Goal: Task Accomplishment & Management: Manage account settings

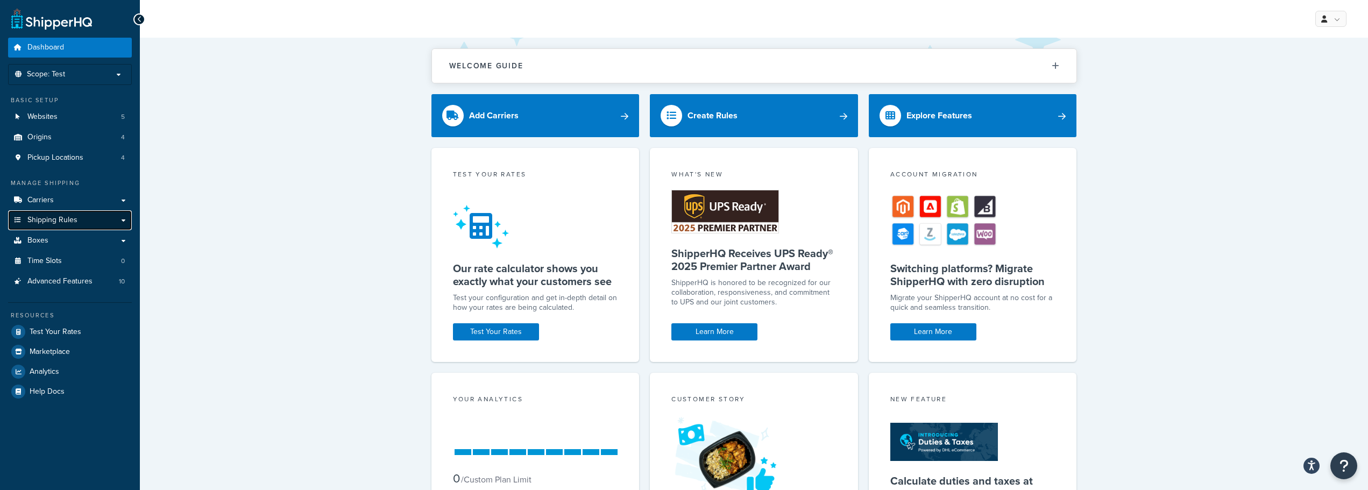
click at [79, 216] on link "Shipping Rules" at bounding box center [70, 220] width 124 height 20
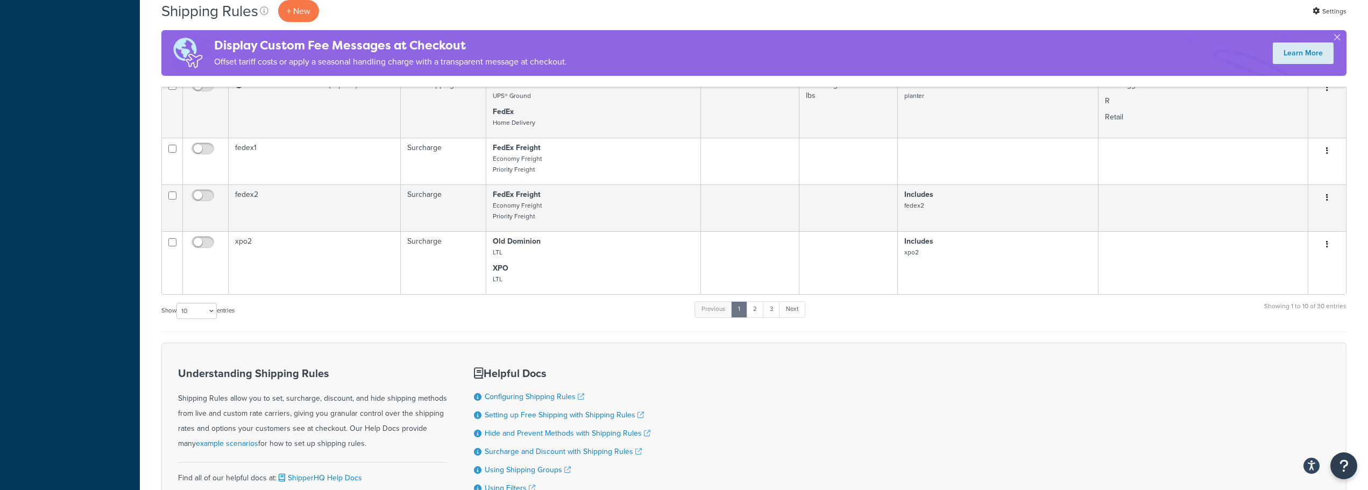
scroll to position [753, 0]
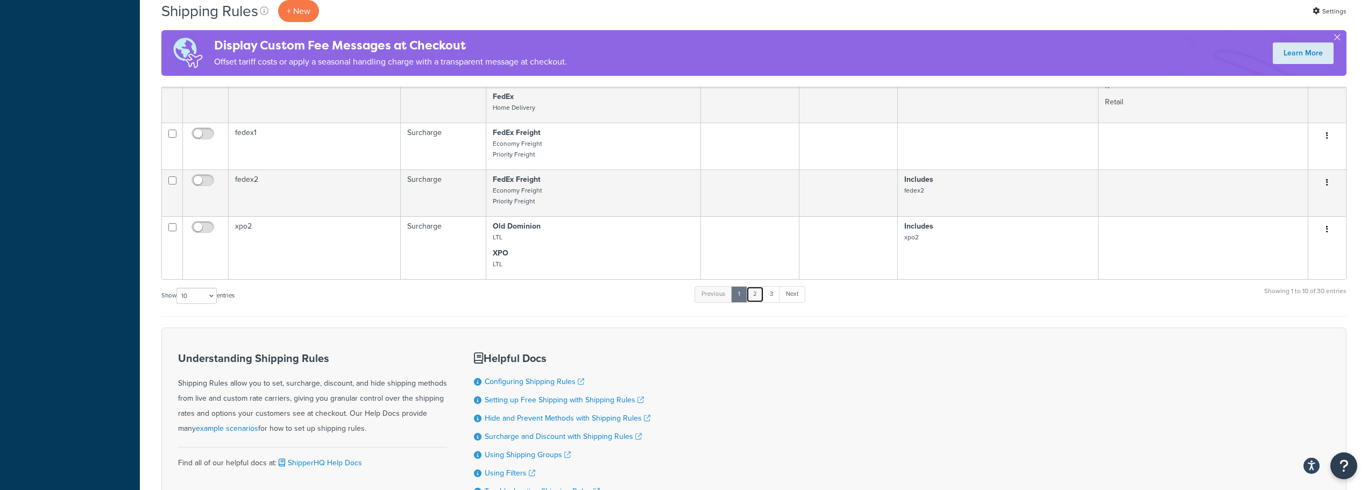
drag, startPoint x: 756, startPoint y: 304, endPoint x: 751, endPoint y: 301, distance: 6.3
click at [757, 302] on link "2" at bounding box center [755, 294] width 18 height 16
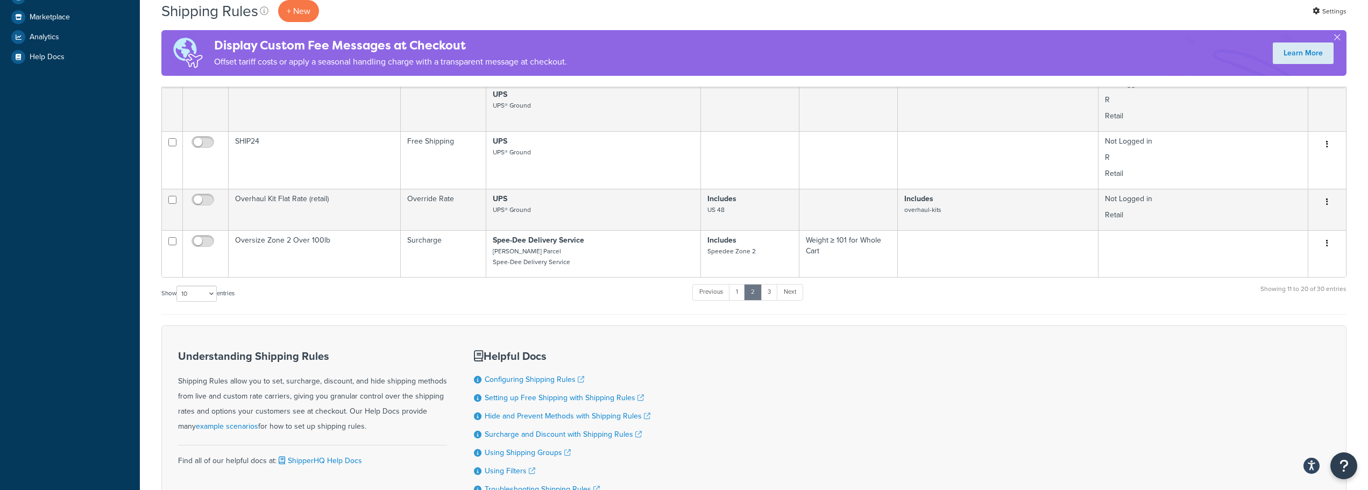
scroll to position [540, 0]
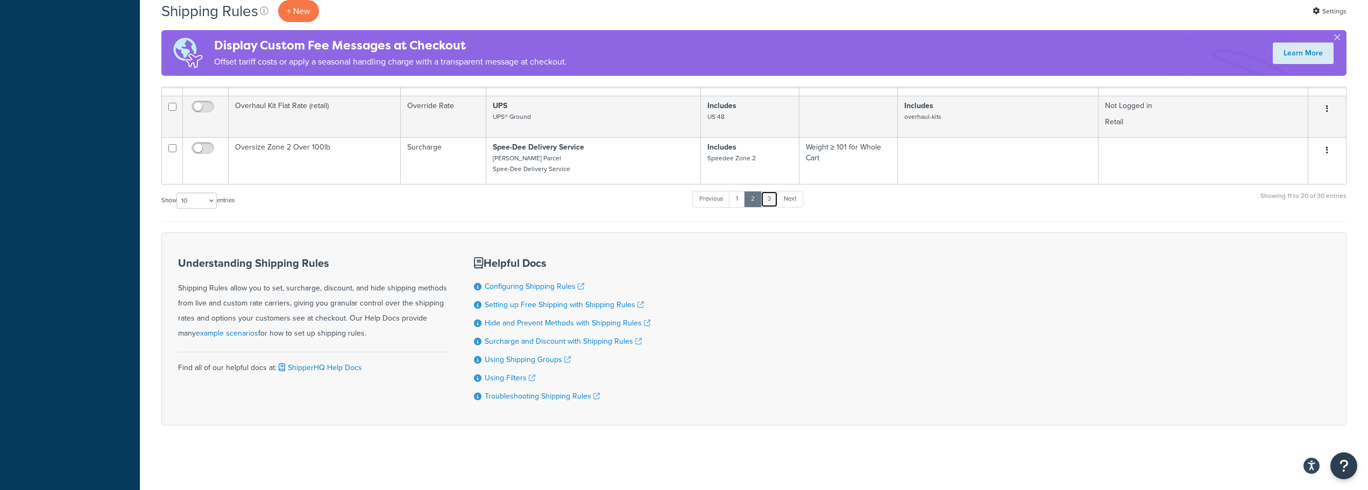
click at [771, 199] on link "3" at bounding box center [769, 199] width 17 height 16
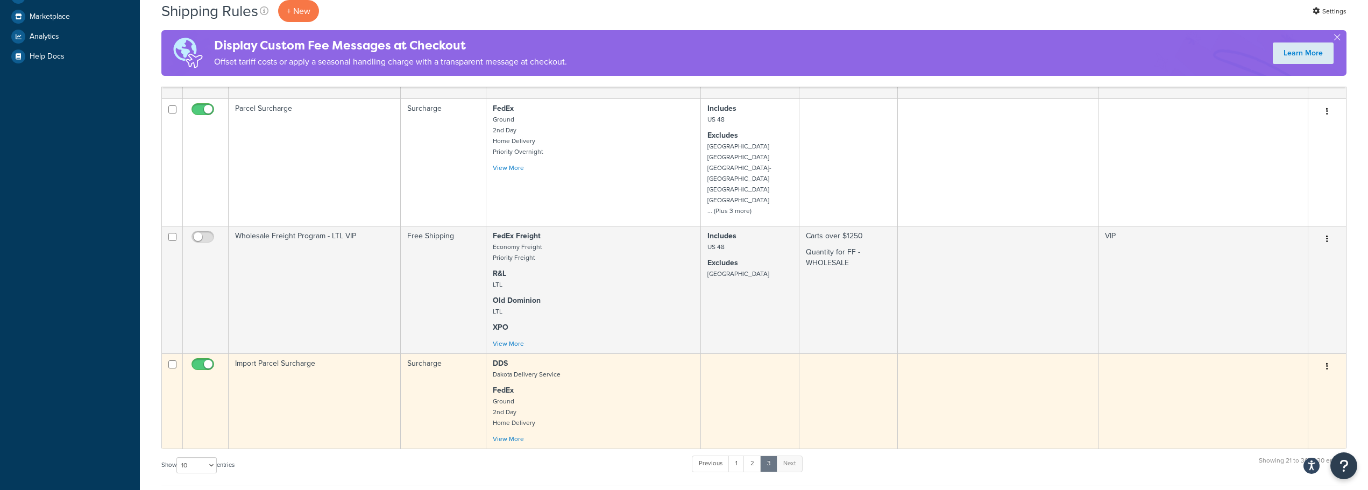
scroll to position [379, 0]
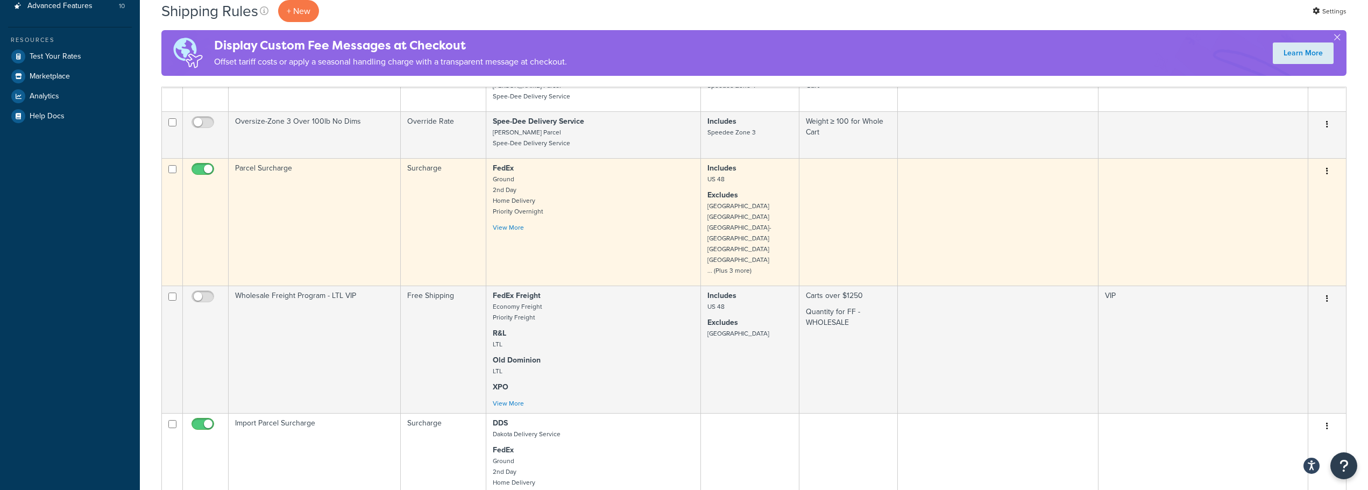
click at [278, 175] on td "Parcel Surcharge" at bounding box center [315, 221] width 172 height 127
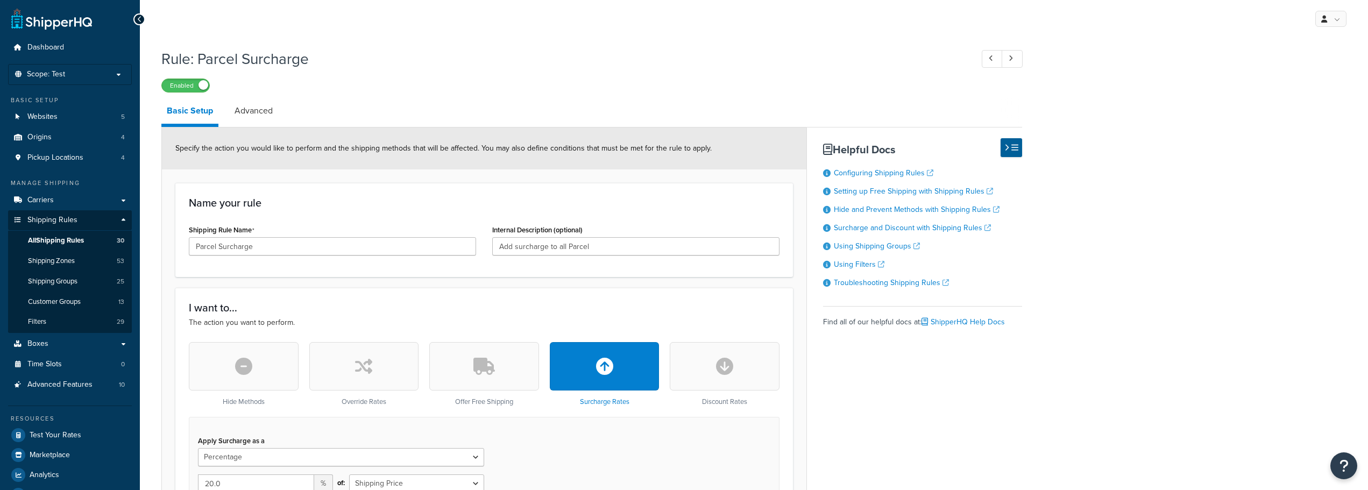
select select "PERCENTAGE"
select select "CART"
click at [66, 262] on span "Shipping Zones" at bounding box center [51, 261] width 47 height 9
click at [64, 216] on span "Shipping Rules" at bounding box center [52, 220] width 50 height 9
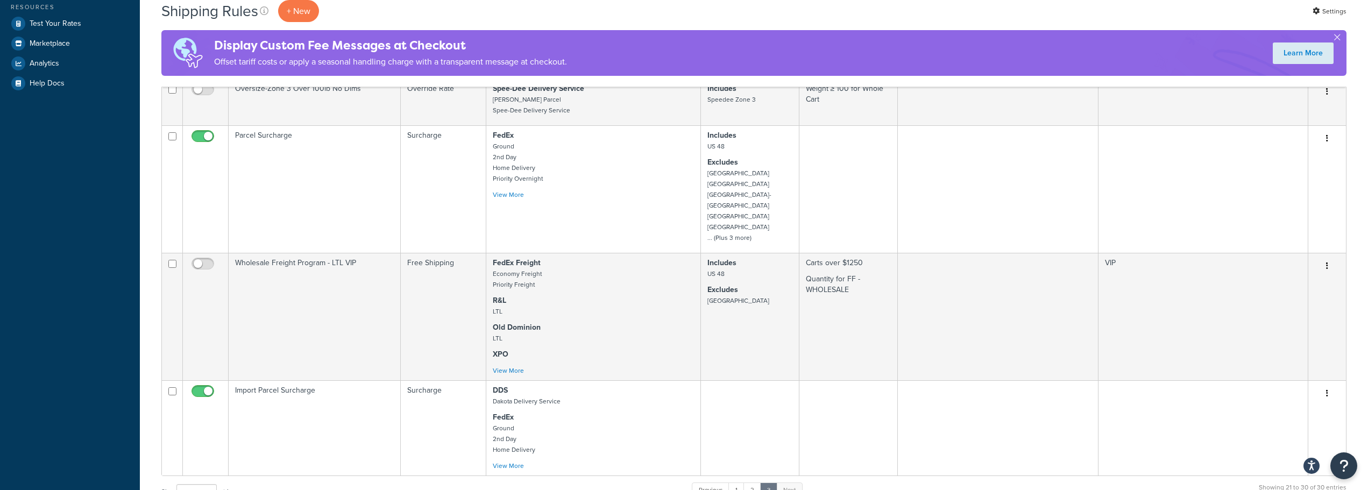
scroll to position [430, 0]
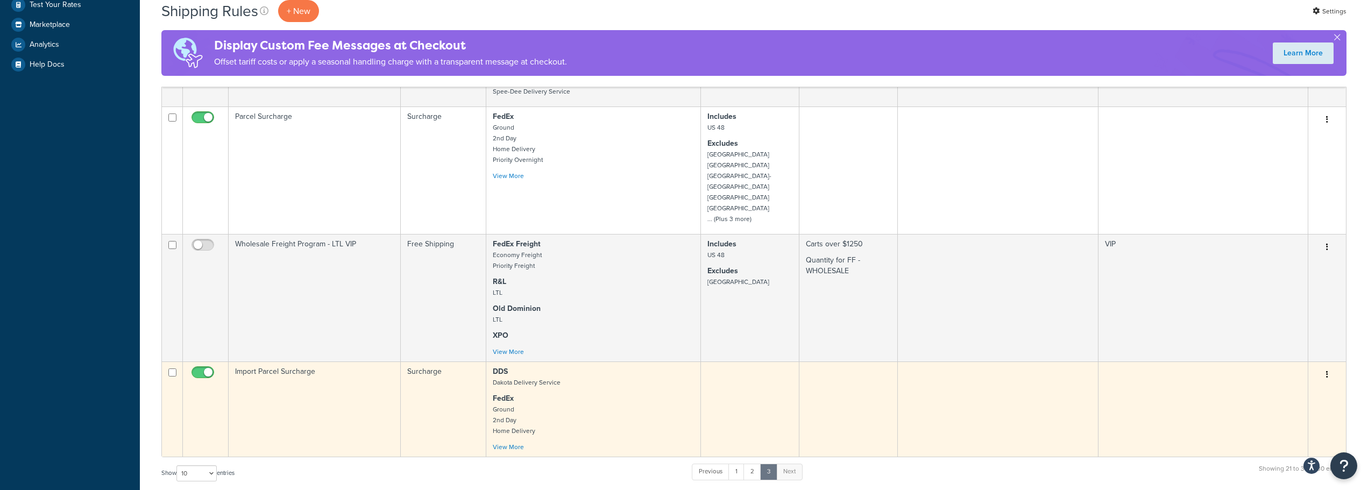
click at [273, 361] on td "Import Parcel Surcharge" at bounding box center [315, 408] width 172 height 95
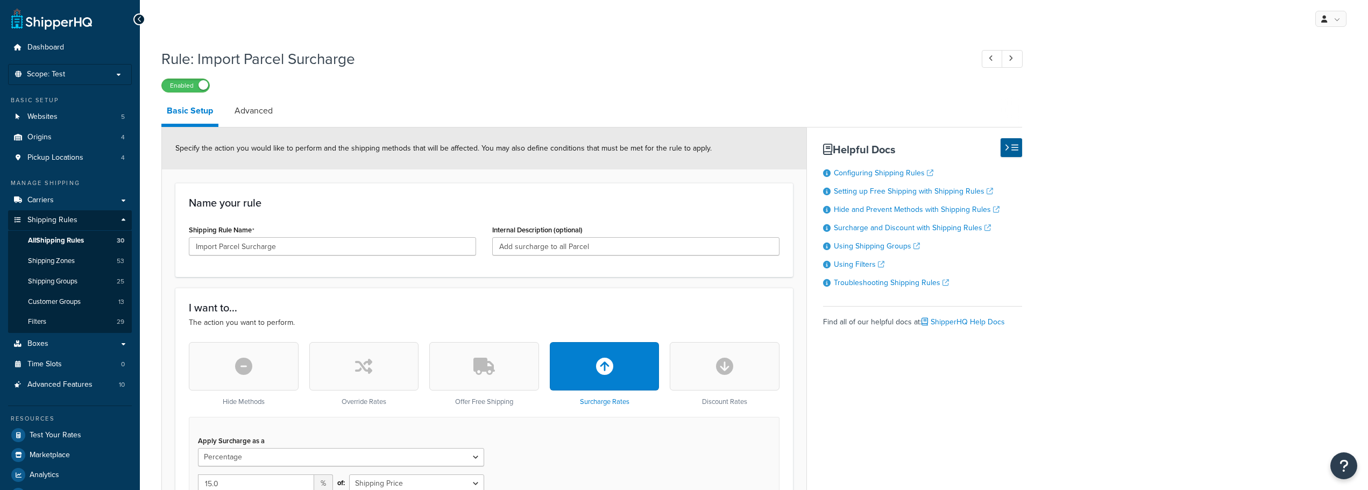
select select "PERCENTAGE"
select select "CART"
click at [173, 86] on label "Enabled" at bounding box center [185, 85] width 47 height 13
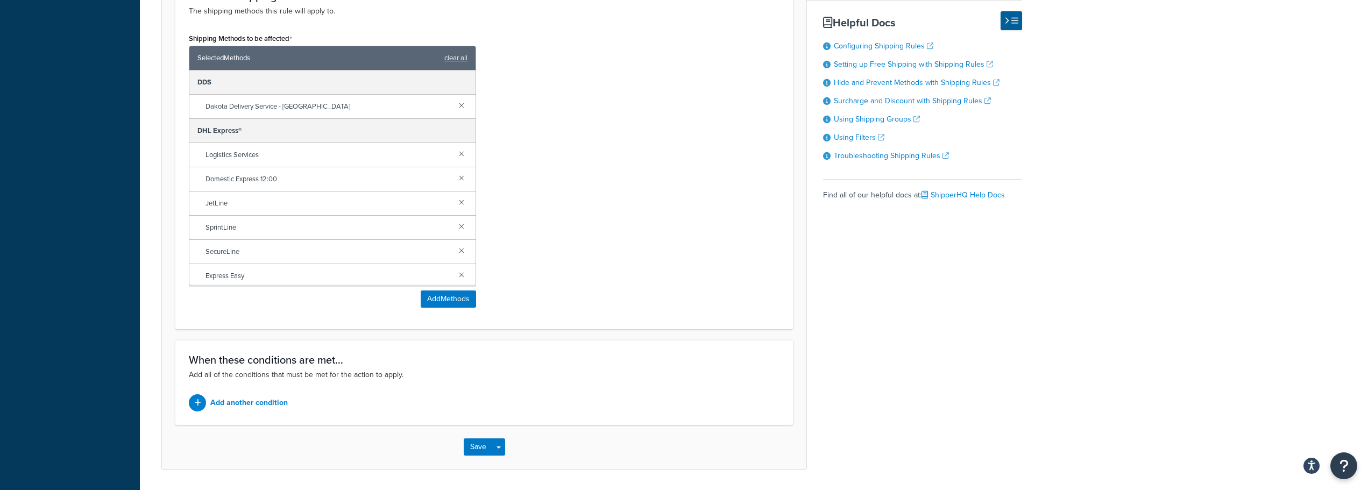
scroll to position [641, 0]
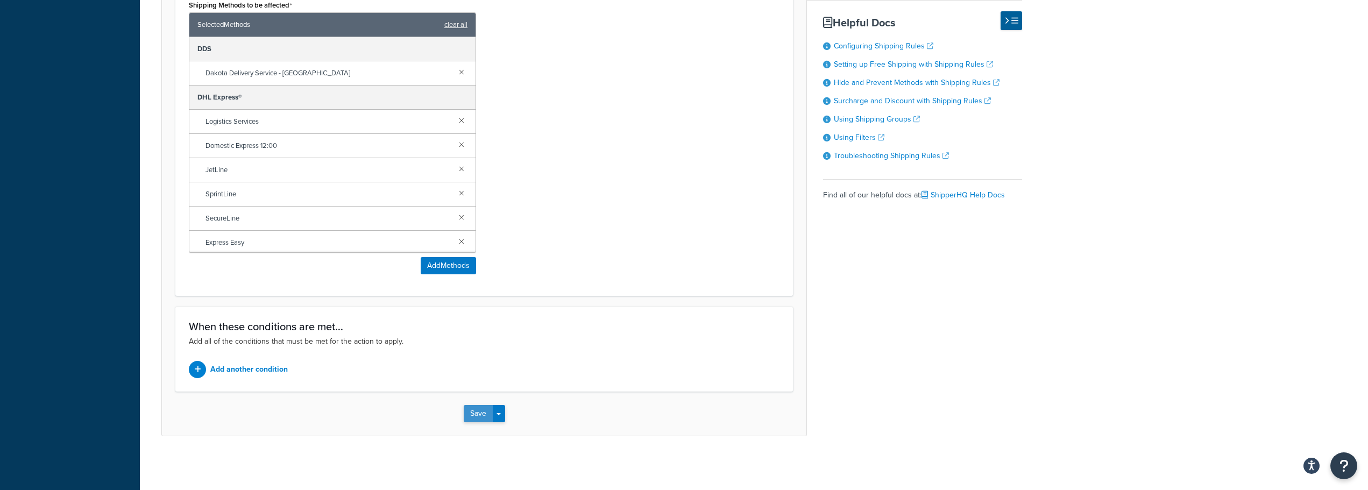
click at [467, 409] on button "Save" at bounding box center [478, 413] width 29 height 17
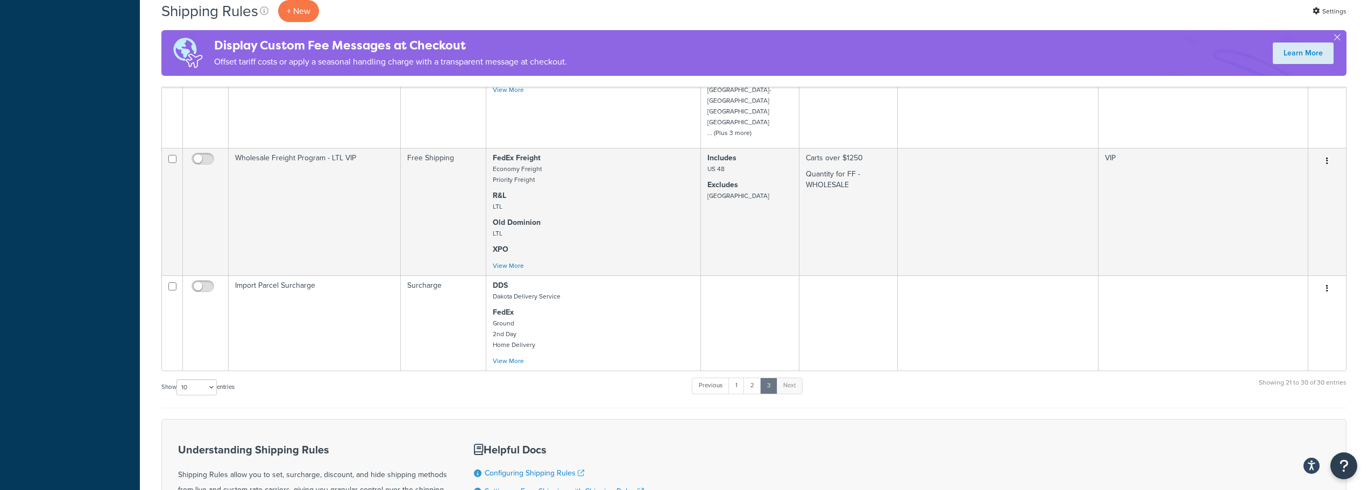
scroll to position [592, 0]
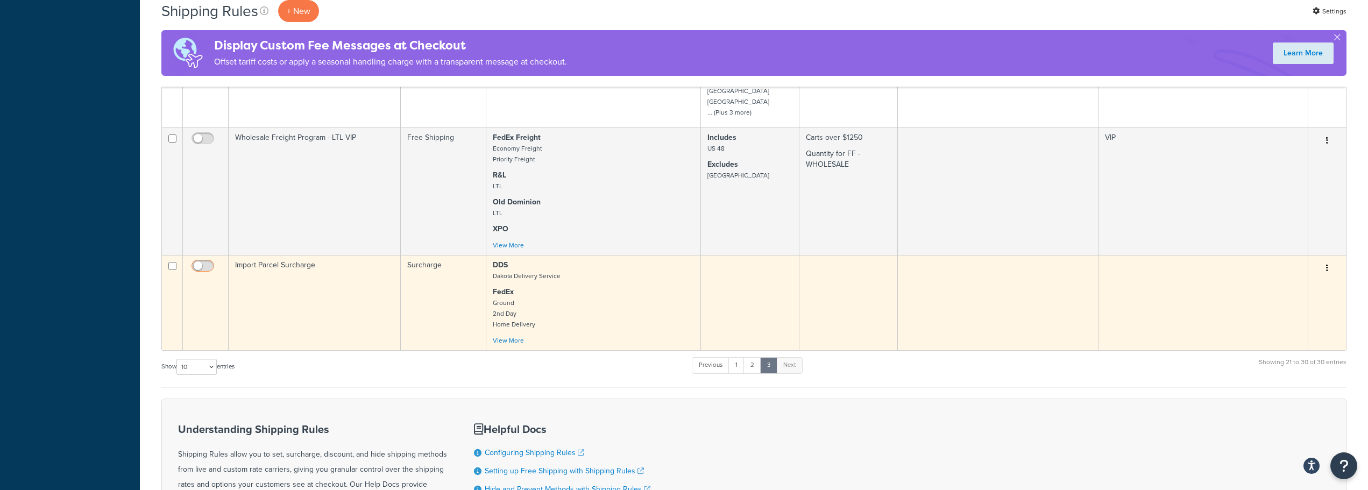
click at [214, 262] on input "checkbox" at bounding box center [204, 268] width 30 height 13
checkbox input "true"
click at [276, 255] on td "Import Parcel Surcharge" at bounding box center [315, 302] width 172 height 95
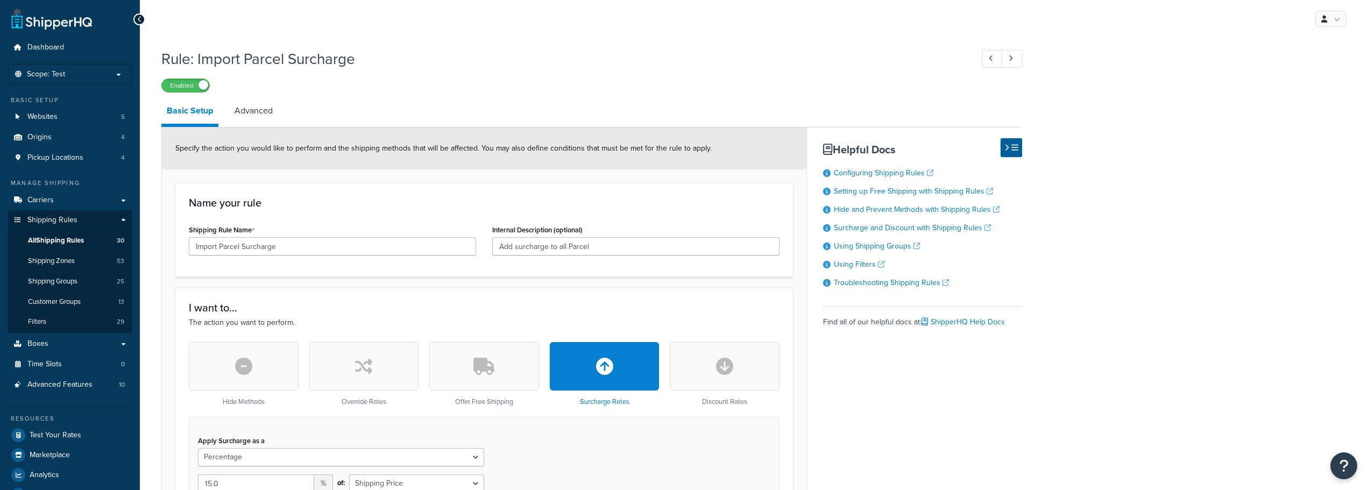
select select "PERCENTAGE"
select select "CART"
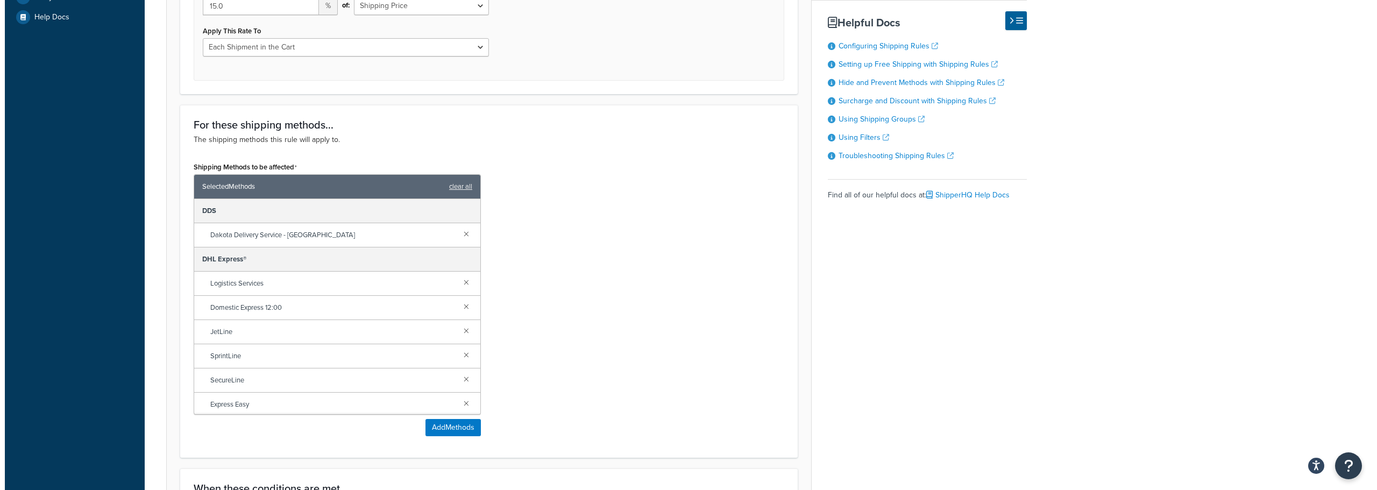
scroll to position [484, 0]
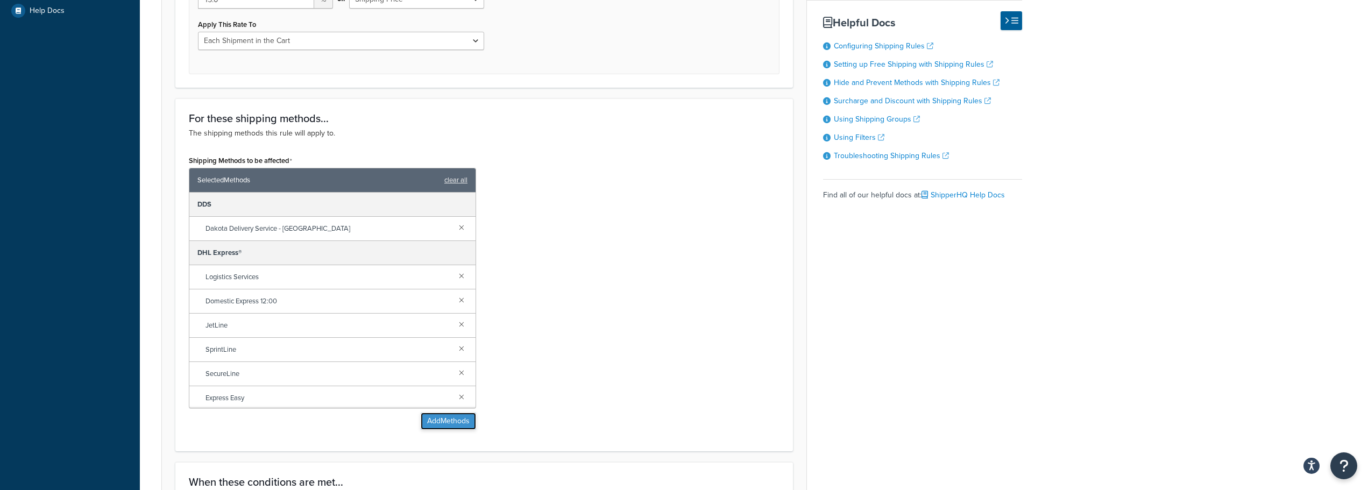
click at [454, 424] on button "Add Methods" at bounding box center [448, 421] width 55 height 17
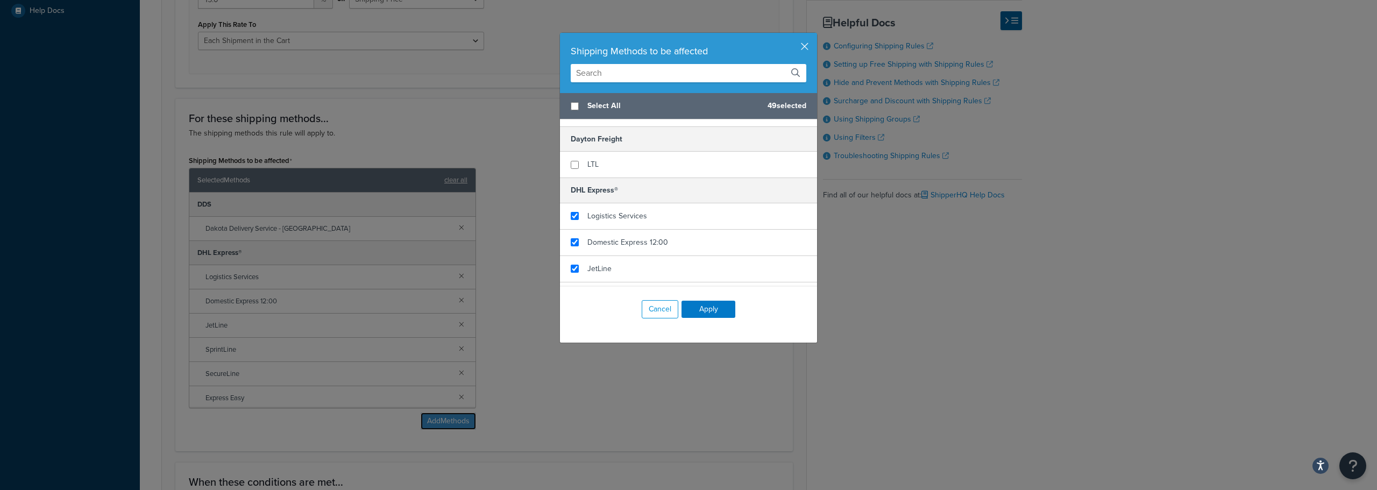
scroll to position [430, 0]
click at [571, 165] on input "checkbox" at bounding box center [575, 164] width 8 height 8
checkbox input "false"
click at [571, 192] on input "checkbox" at bounding box center [575, 190] width 8 height 8
checkbox input "false"
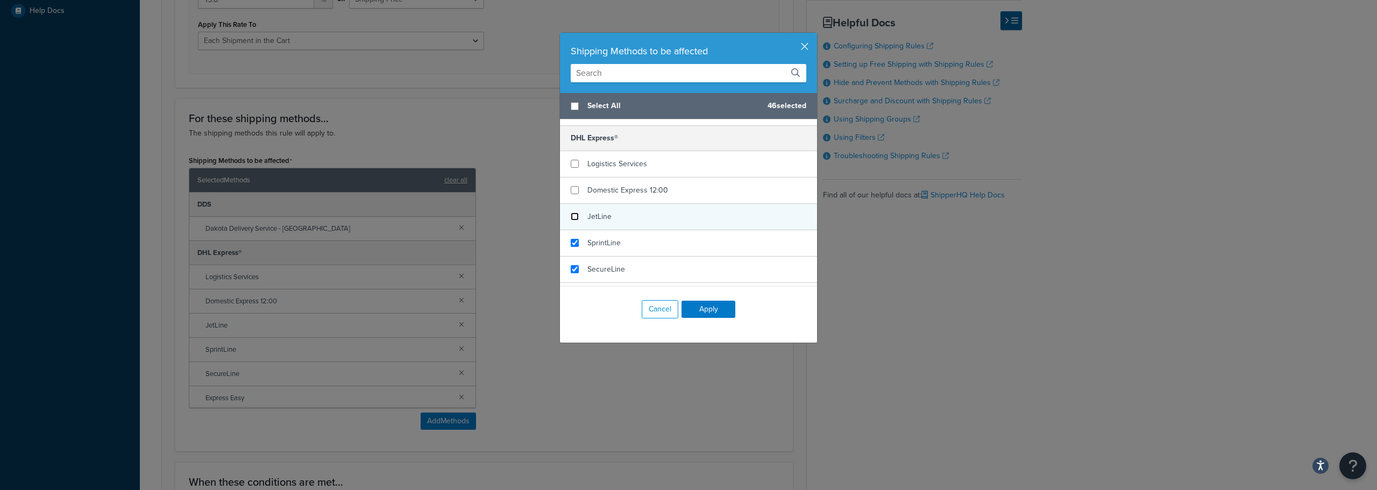
click at [571, 215] on input "checkbox" at bounding box center [575, 216] width 8 height 8
checkbox input "false"
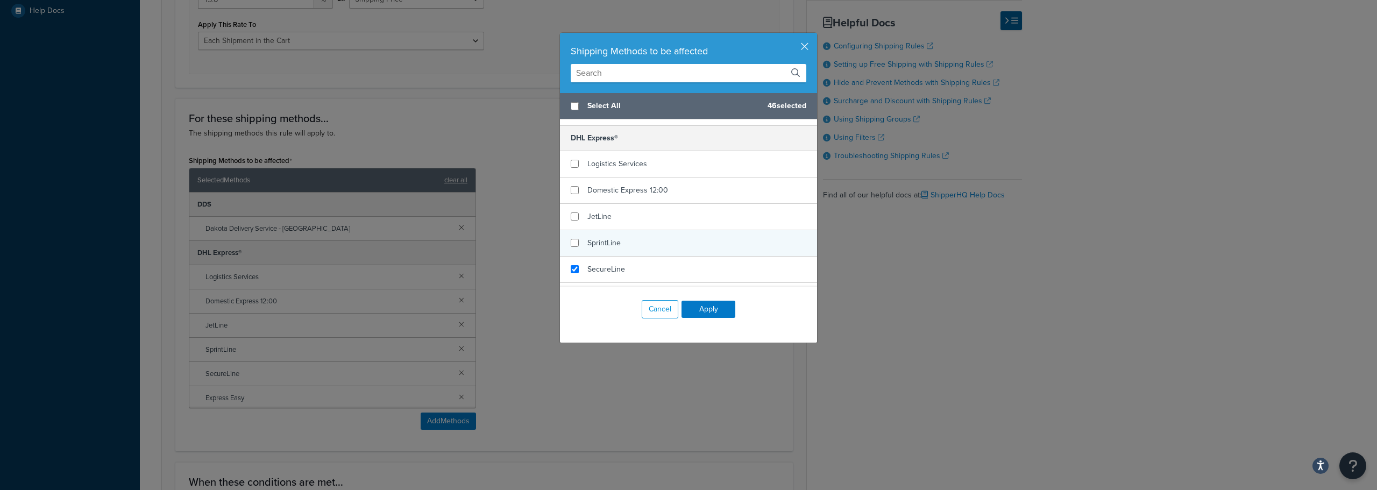
checkbox input "false"
click at [567, 247] on div "SprintLine" at bounding box center [688, 243] width 257 height 26
click at [571, 266] on input "checkbox" at bounding box center [575, 269] width 8 height 8
checkbox input "false"
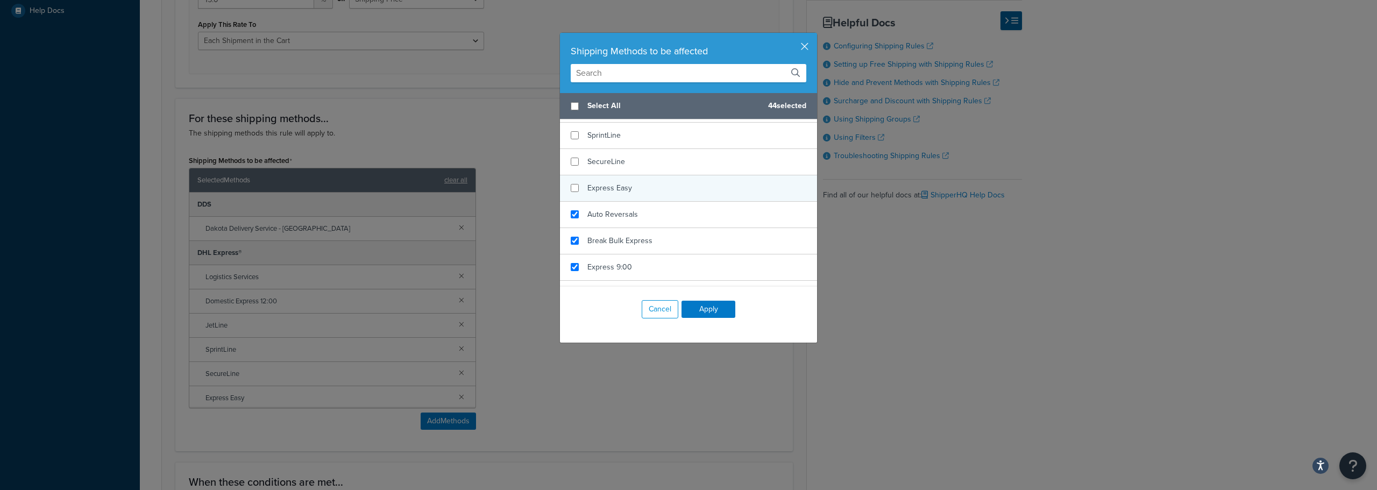
checkbox input "false"
click at [577, 188] on div "Express Easy" at bounding box center [688, 188] width 257 height 26
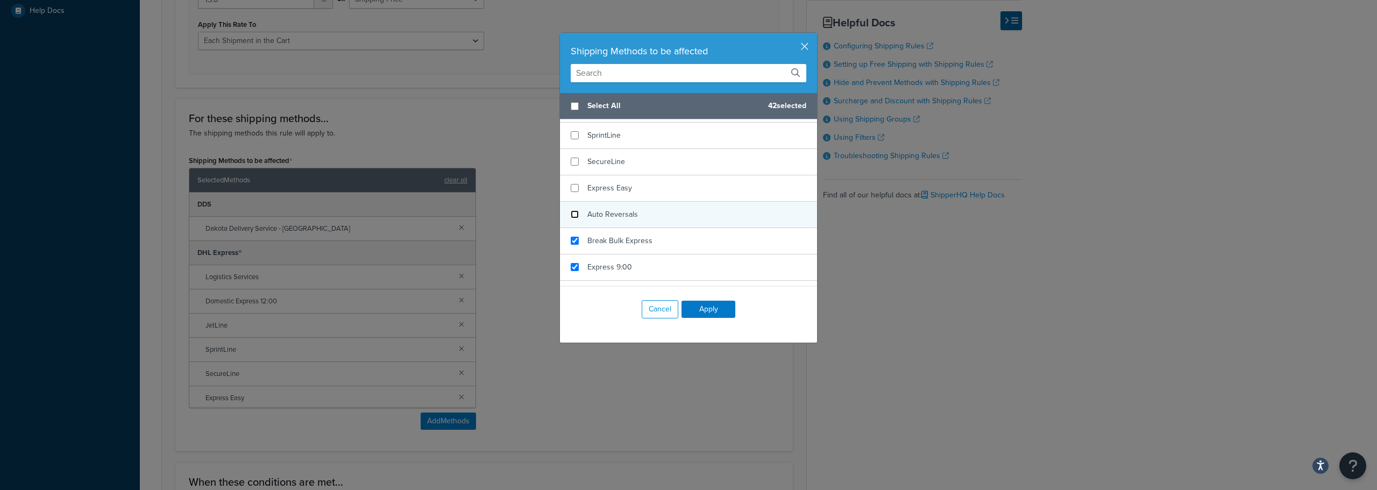
click at [574, 217] on input "checkbox" at bounding box center [575, 214] width 8 height 8
checkbox input "false"
click at [573, 240] on input "checkbox" at bounding box center [575, 241] width 8 height 8
checkbox input "false"
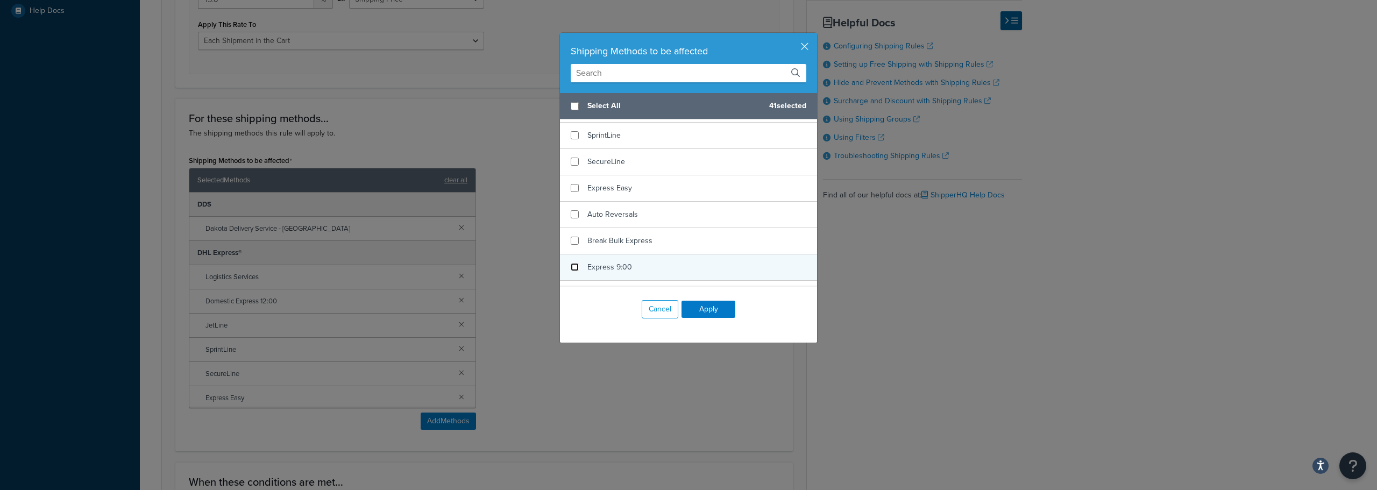
click at [571, 264] on input "checkbox" at bounding box center [575, 267] width 8 height 8
checkbox input "false"
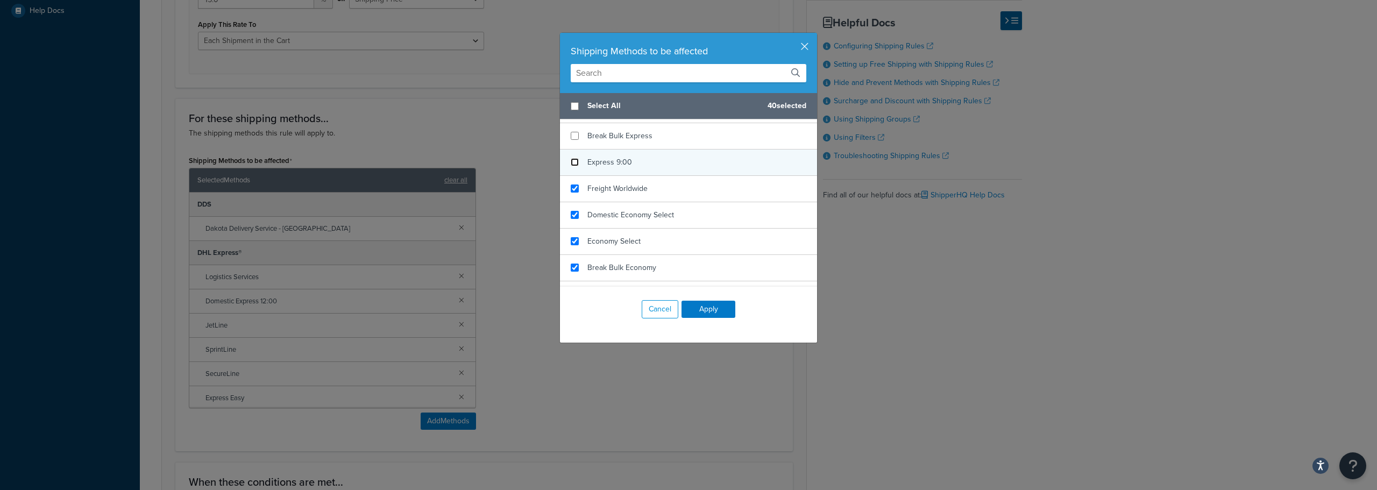
scroll to position [645, 0]
click at [573, 186] on input "checkbox" at bounding box center [575, 186] width 8 height 8
checkbox input "false"
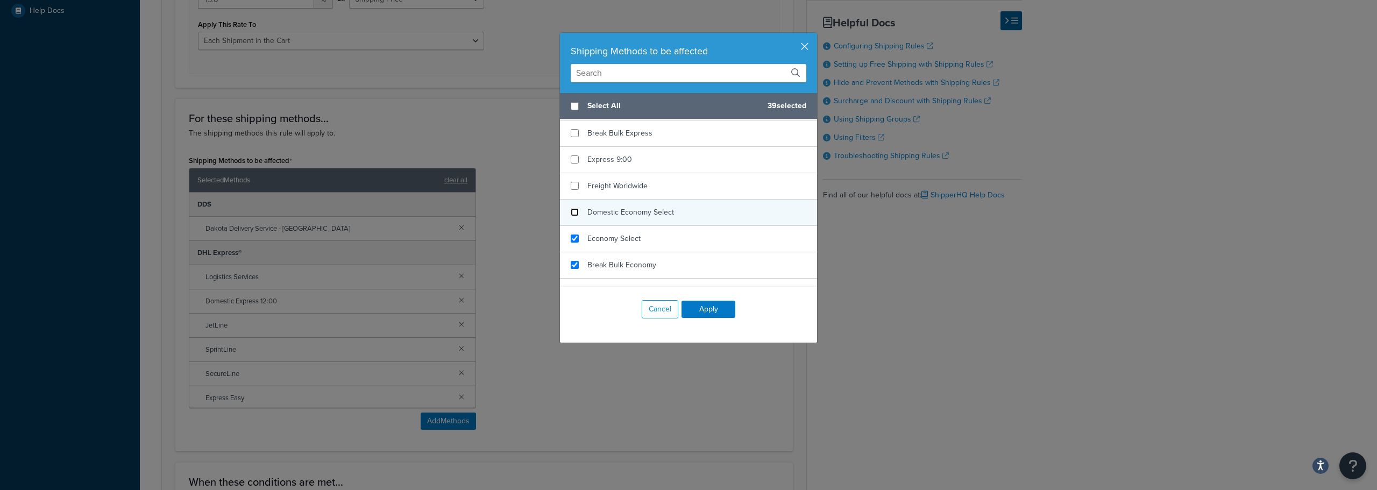
click at [571, 212] on input "checkbox" at bounding box center [575, 212] width 8 height 8
checkbox input "false"
click at [570, 244] on div "Economy Select" at bounding box center [688, 239] width 257 height 26
click at [571, 268] on input "checkbox" at bounding box center [575, 265] width 8 height 8
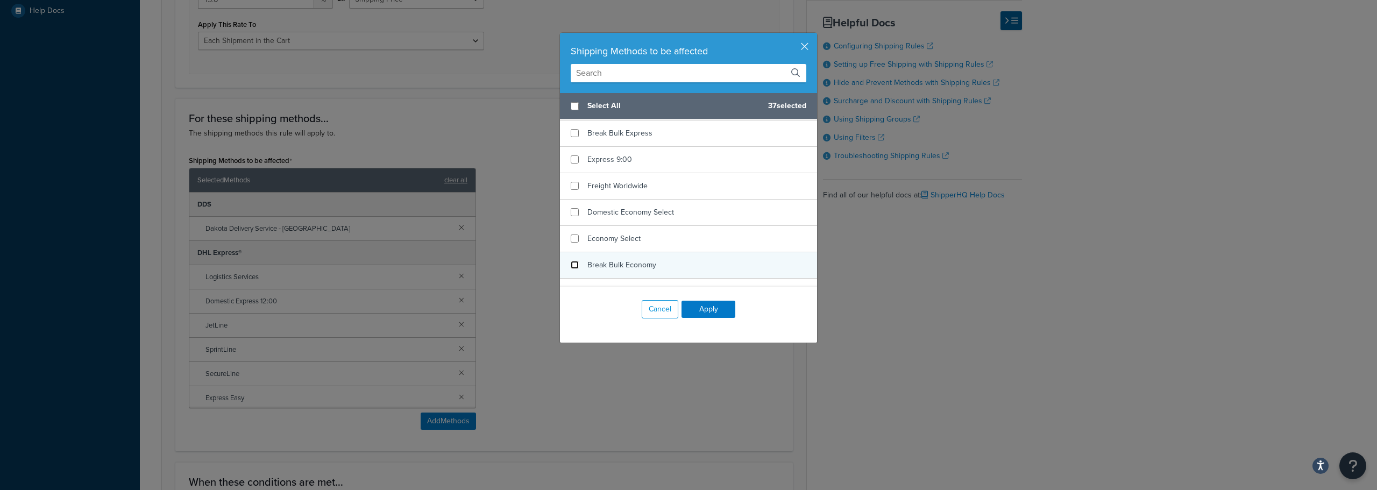
checkbox input "false"
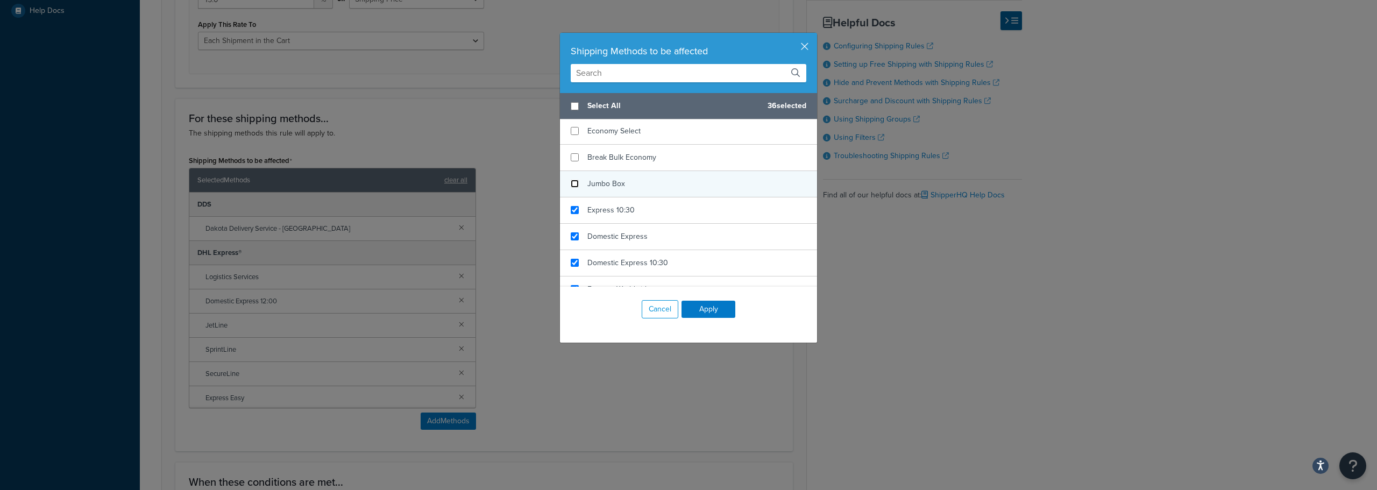
click at [571, 183] on input "checkbox" at bounding box center [575, 184] width 8 height 8
checkbox input "false"
click at [572, 215] on div "Express 10:30" at bounding box center [688, 210] width 257 height 26
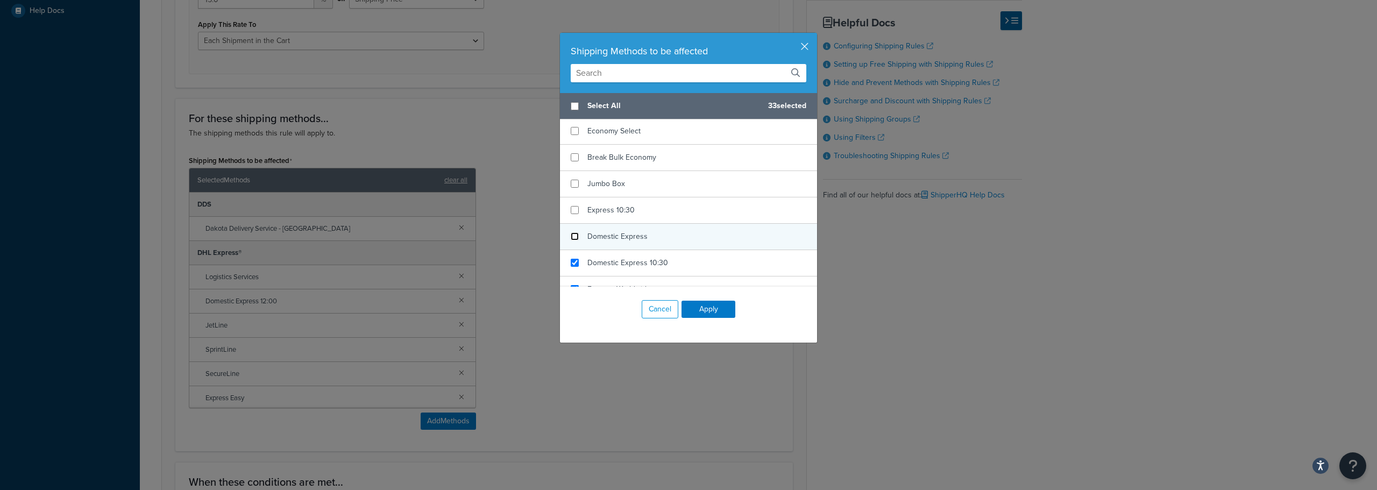
click at [574, 237] on input "checkbox" at bounding box center [575, 236] width 8 height 8
checkbox input "false"
click at [571, 264] on input "checkbox" at bounding box center [575, 263] width 8 height 8
checkbox input "false"
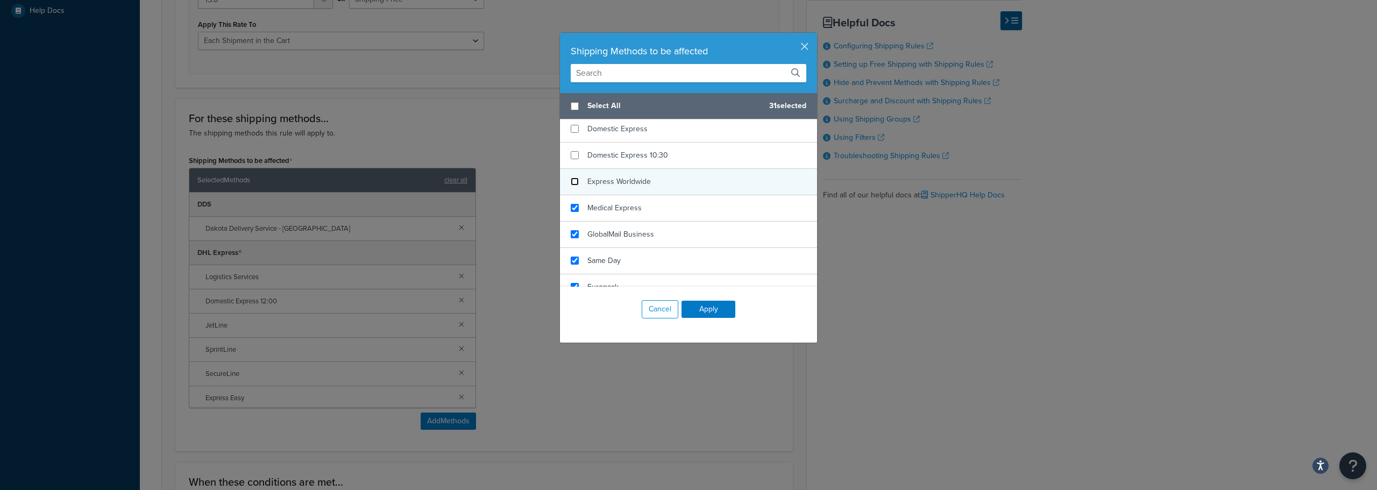
click at [571, 184] on input "checkbox" at bounding box center [575, 181] width 8 height 8
checkbox input "false"
click at [572, 208] on input "checkbox" at bounding box center [575, 208] width 8 height 8
checkbox input "false"
click at [572, 237] on input "checkbox" at bounding box center [575, 234] width 8 height 8
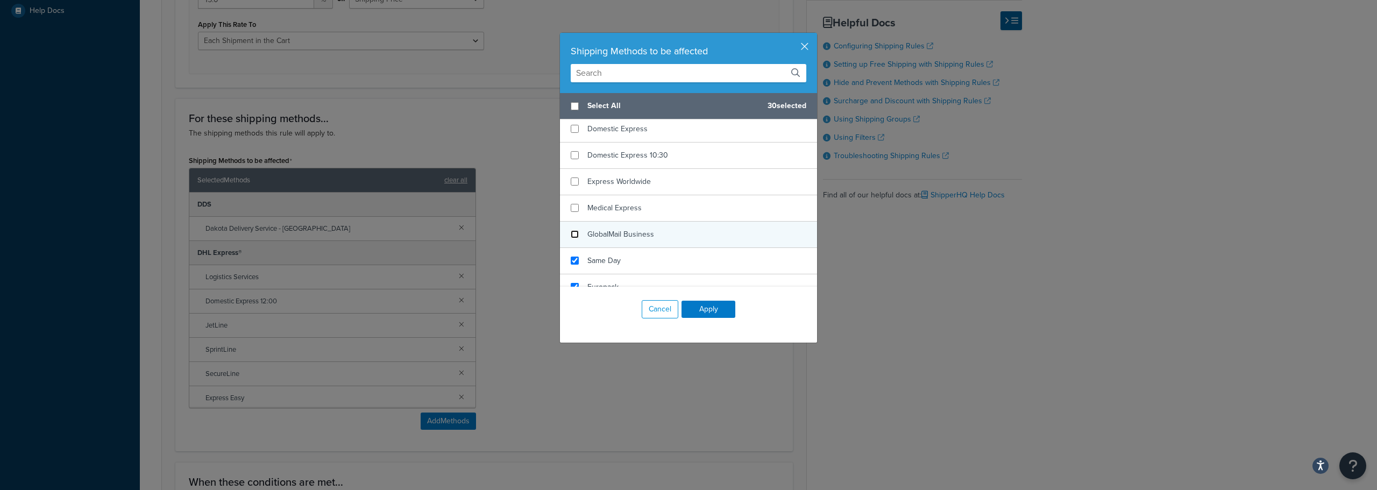
checkbox input "false"
click at [571, 258] on input "checkbox" at bounding box center [575, 261] width 8 height 8
checkbox input "false"
click at [571, 182] on input "checkbox" at bounding box center [575, 179] width 8 height 8
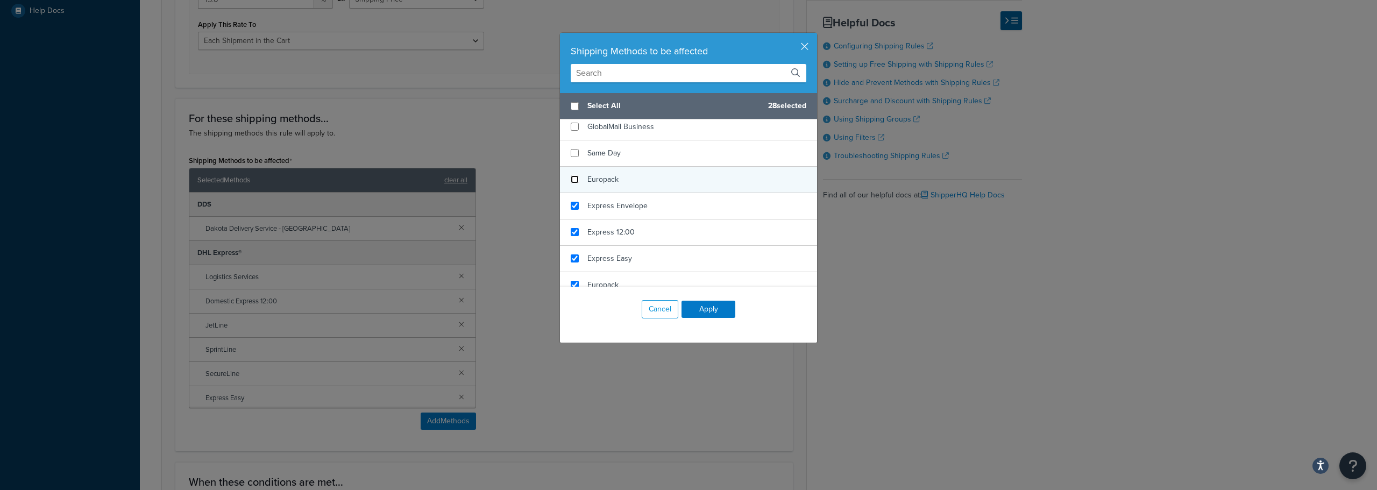
checkbox input "false"
click at [569, 211] on div "Express Envelope" at bounding box center [688, 206] width 257 height 26
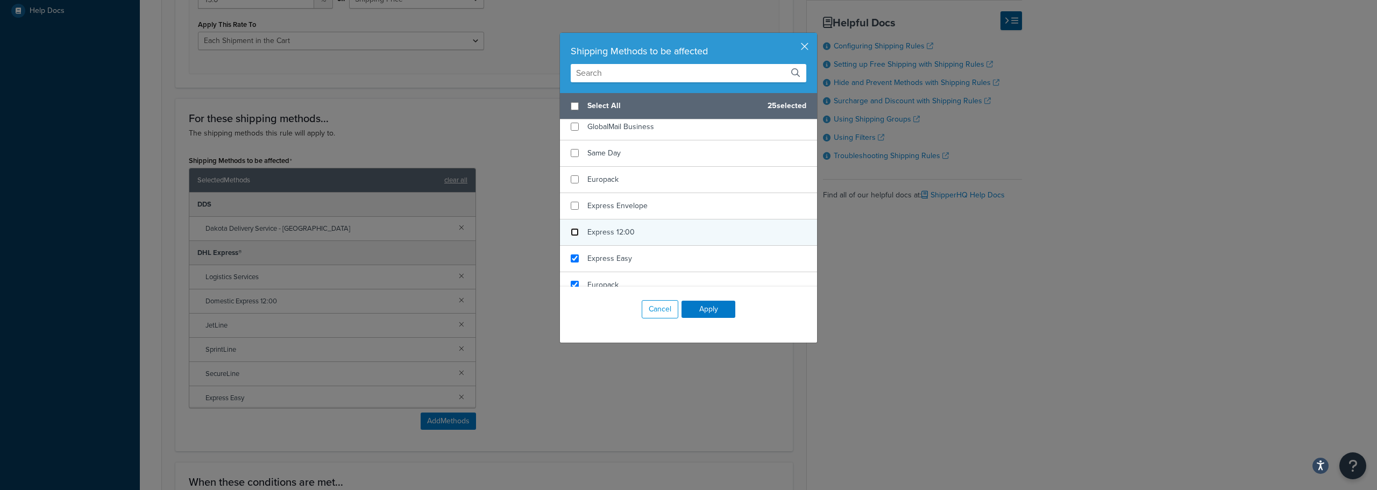
click at [573, 235] on input "checkbox" at bounding box center [575, 232] width 8 height 8
checkbox input "false"
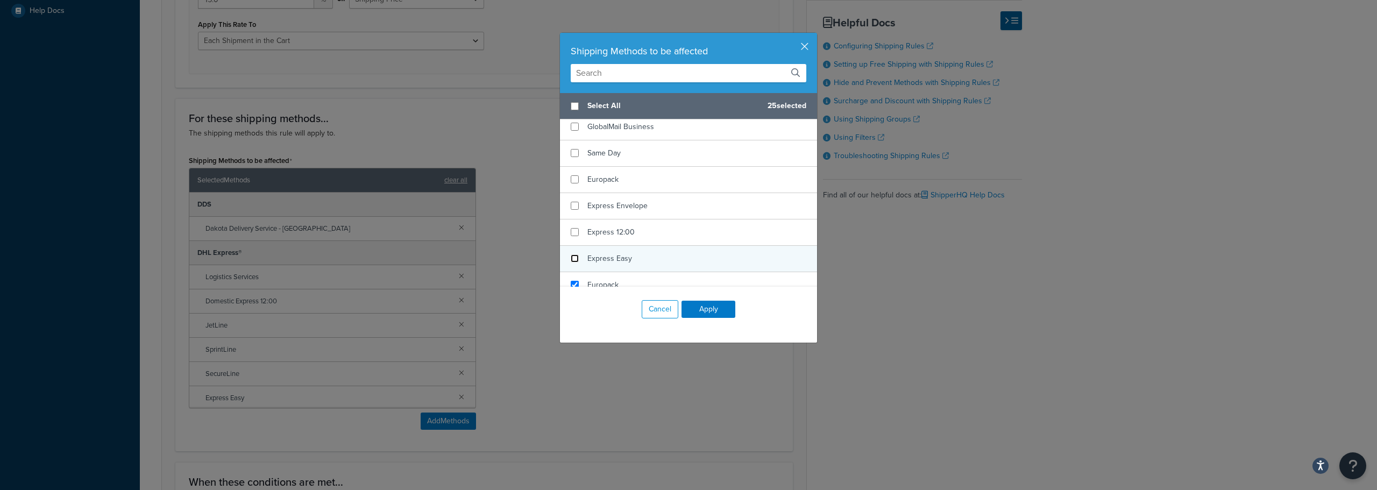
click at [571, 258] on input "checkbox" at bounding box center [575, 258] width 8 height 8
checkbox input "false"
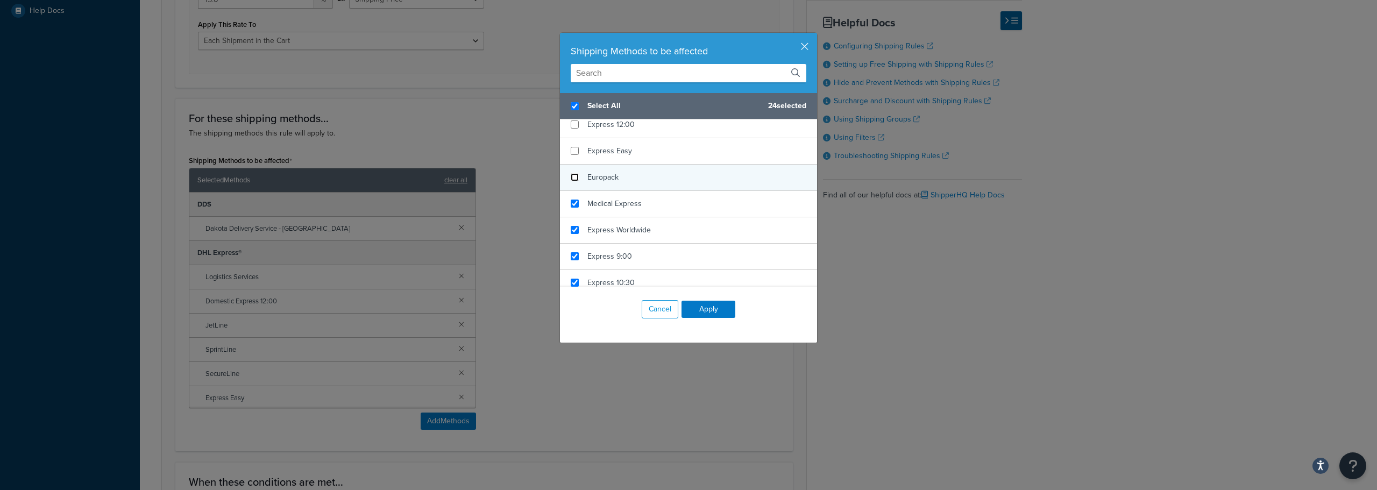
checkbox input "true"
click at [571, 175] on input "checkbox" at bounding box center [575, 177] width 8 height 8
checkbox input "false"
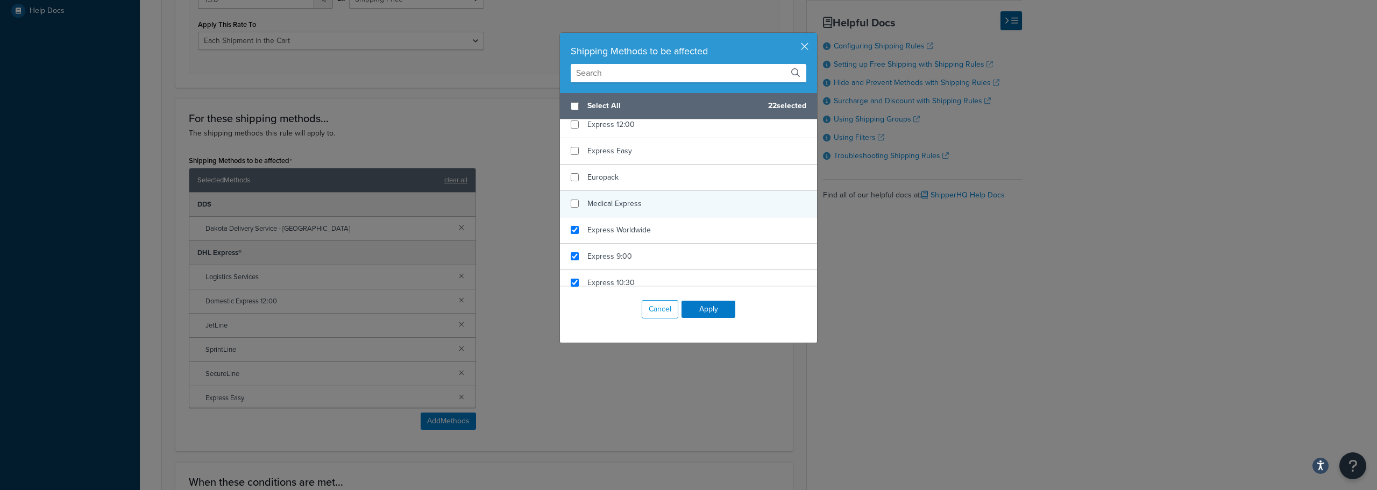
click at [571, 196] on div "Medical Express" at bounding box center [688, 204] width 257 height 26
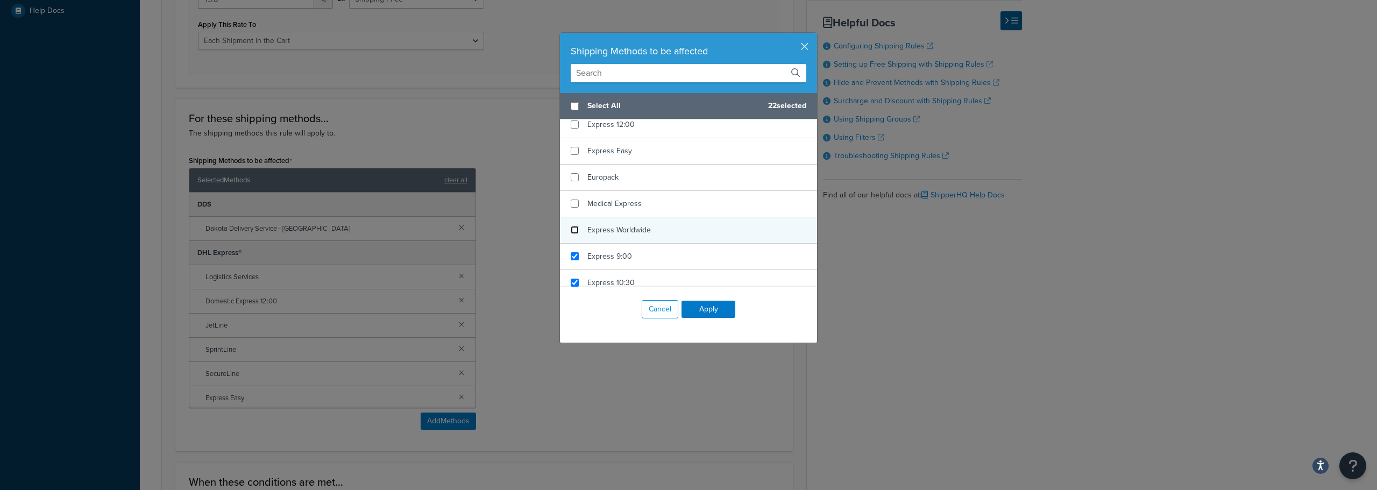
click at [571, 228] on input "checkbox" at bounding box center [575, 230] width 8 height 8
checkbox input "false"
click at [571, 262] on div "Express 9:00" at bounding box center [688, 257] width 257 height 26
click at [571, 280] on input "checkbox" at bounding box center [575, 283] width 8 height 8
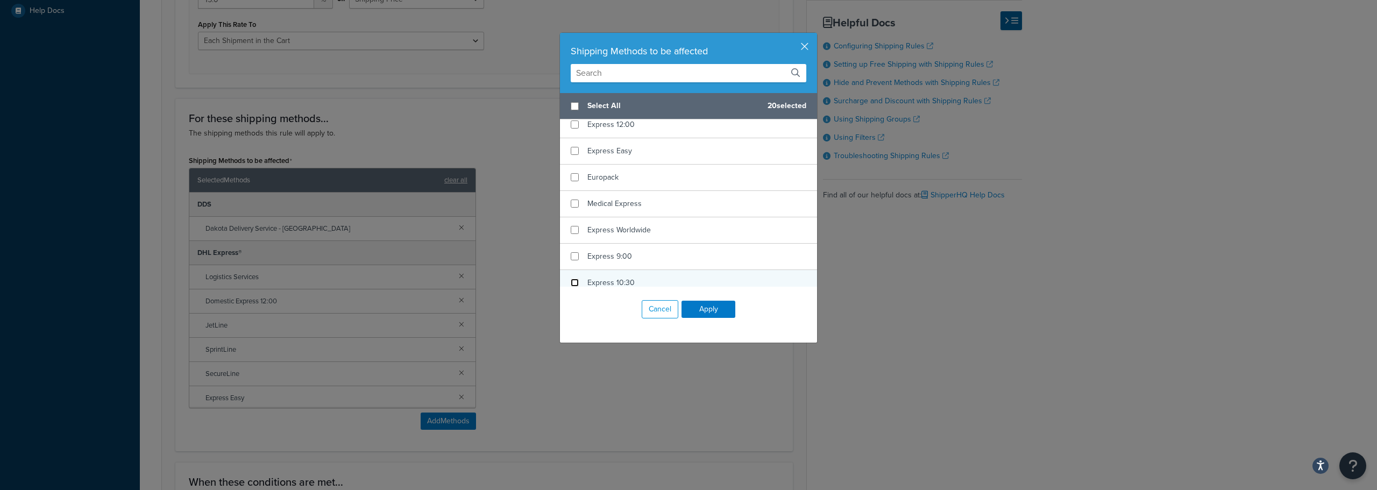
checkbox input "false"
click at [578, 259] on div "Express 12:00" at bounding box center [688, 256] width 257 height 26
click at [571, 282] on input "checkbox" at bounding box center [575, 282] width 8 height 8
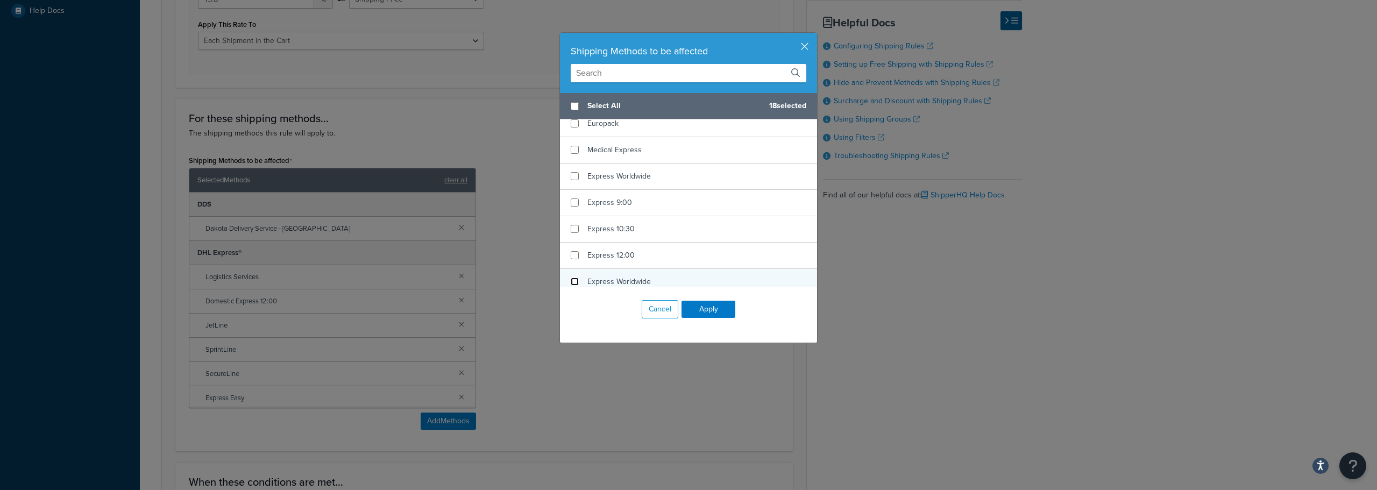
checkbox input "false"
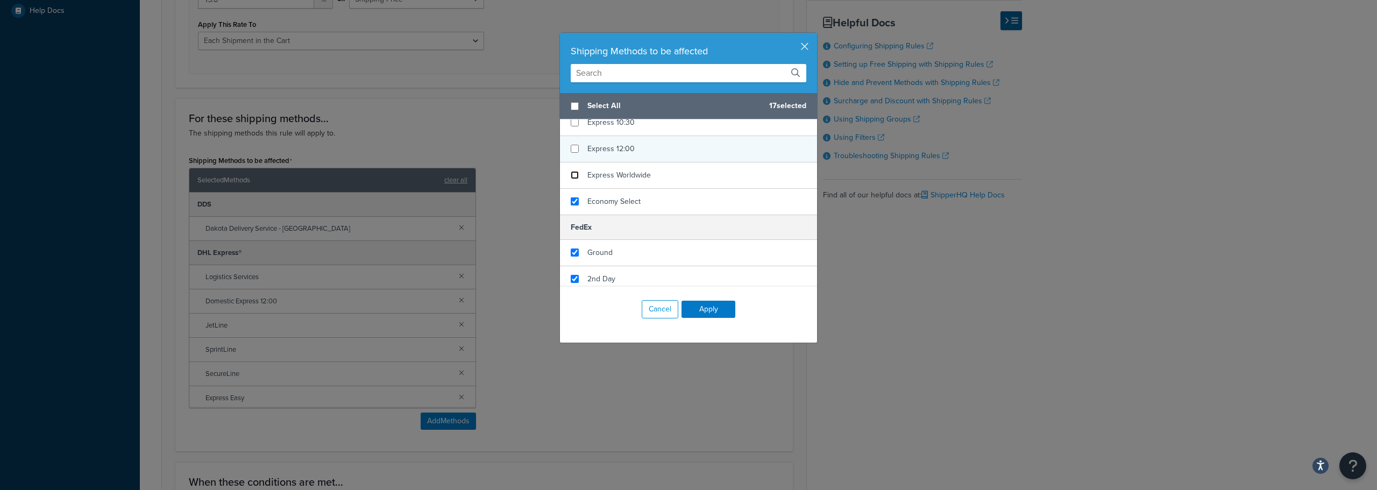
scroll to position [1237, 0]
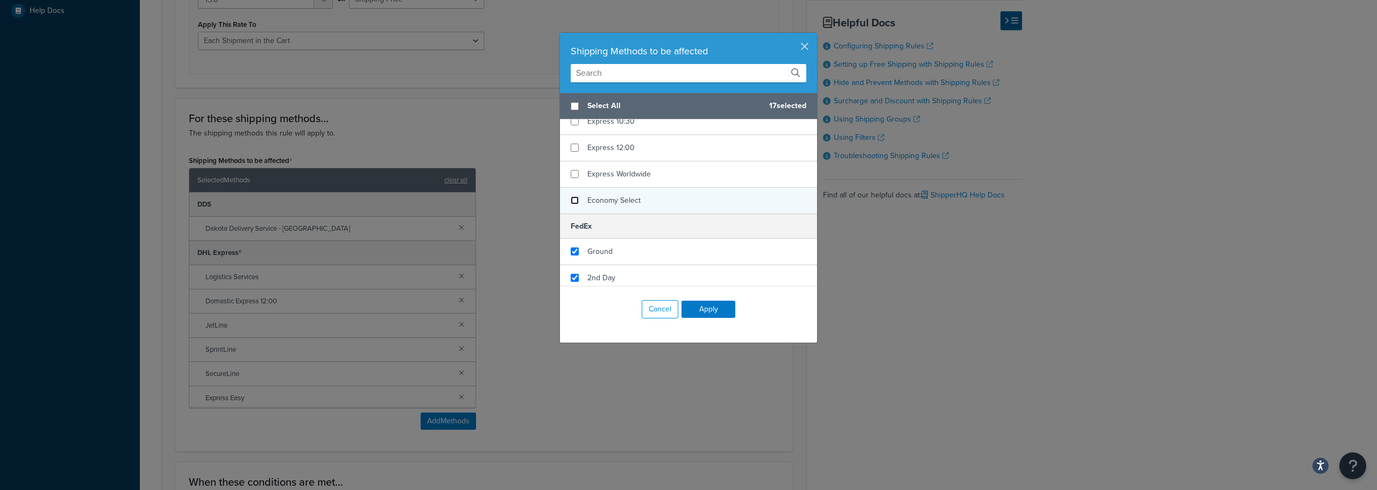
click at [572, 201] on input "checkbox" at bounding box center [575, 200] width 8 height 8
checkbox input "false"
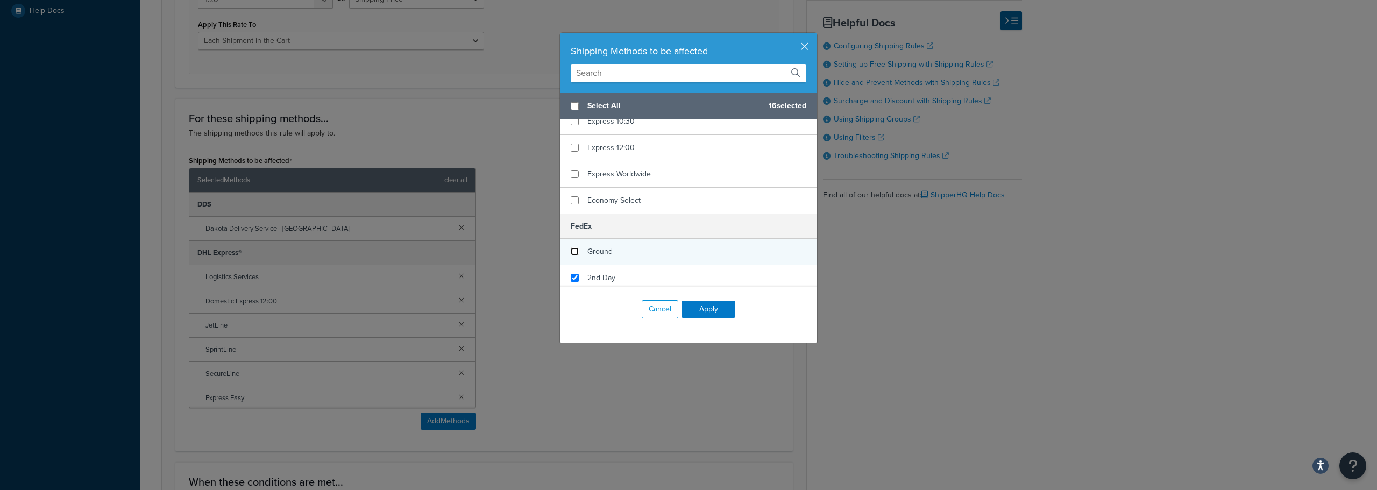
click at [571, 248] on input "checkbox" at bounding box center [575, 251] width 8 height 8
checkbox input "false"
click at [571, 224] on input "checkbox" at bounding box center [575, 224] width 8 height 8
checkbox input "false"
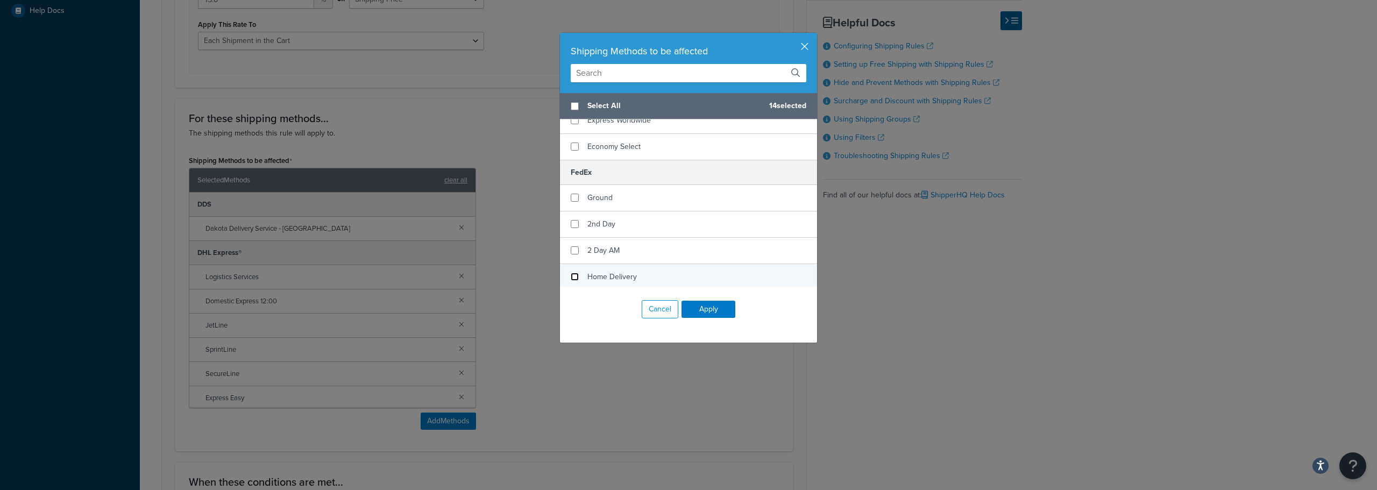
click at [571, 275] on input "checkbox" at bounding box center [575, 277] width 8 height 8
checkbox input "false"
click at [571, 168] on input "checkbox" at bounding box center [575, 168] width 8 height 8
checkbox input "false"
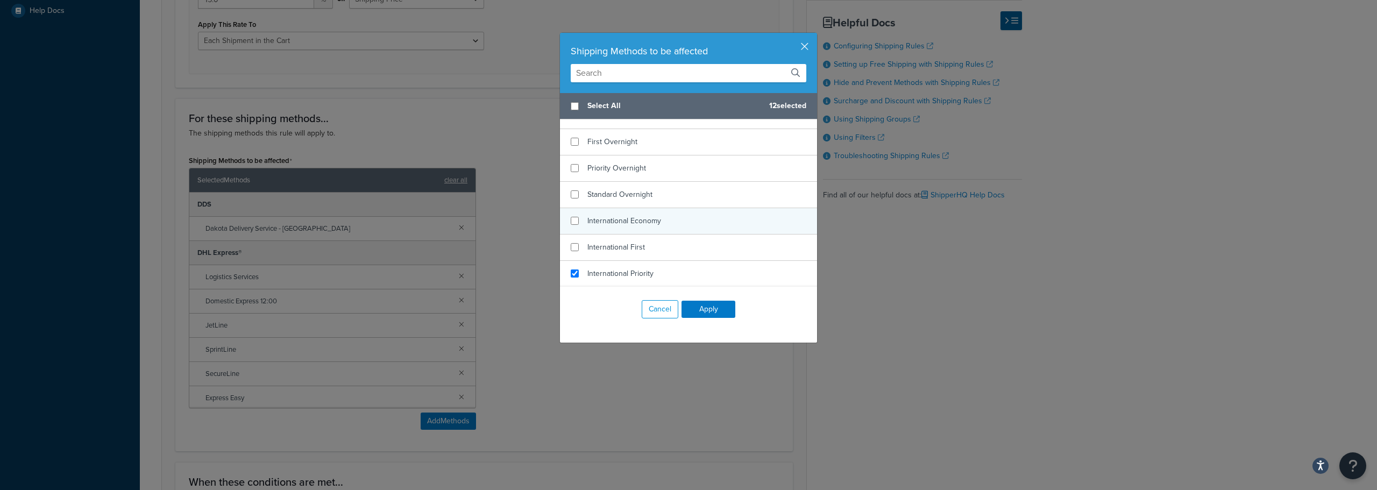
checkbox input "false"
click at [577, 220] on div "International Economy" at bounding box center [688, 221] width 257 height 26
checkbox input "false"
click at [581, 269] on div "International Priority" at bounding box center [688, 274] width 257 height 26
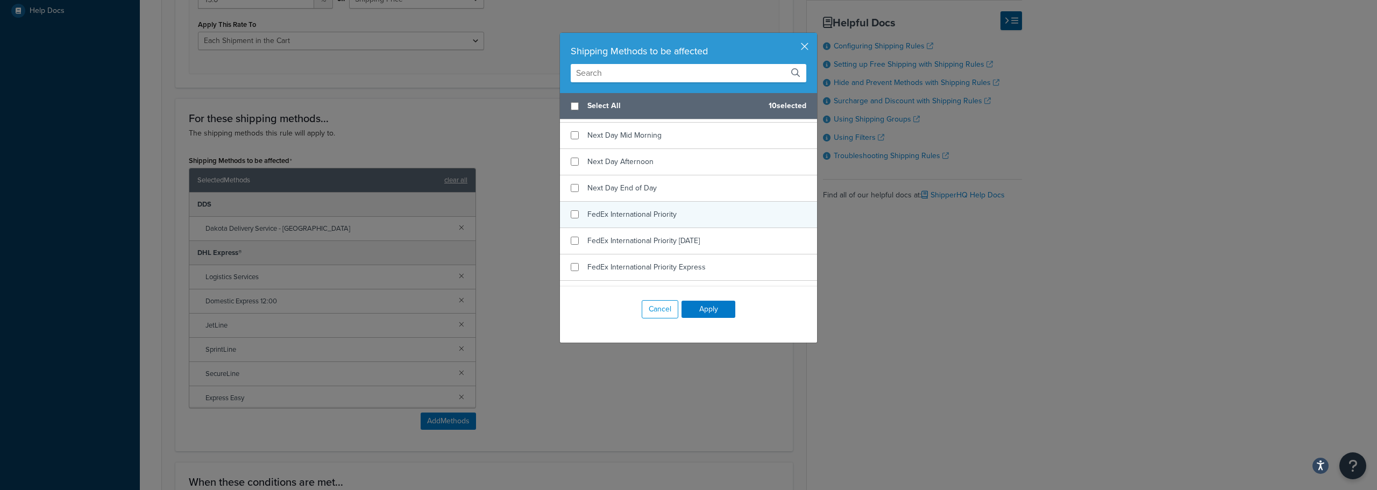
checkbox input "false"
click at [565, 217] on div "FedEx International Priority" at bounding box center [688, 215] width 257 height 26
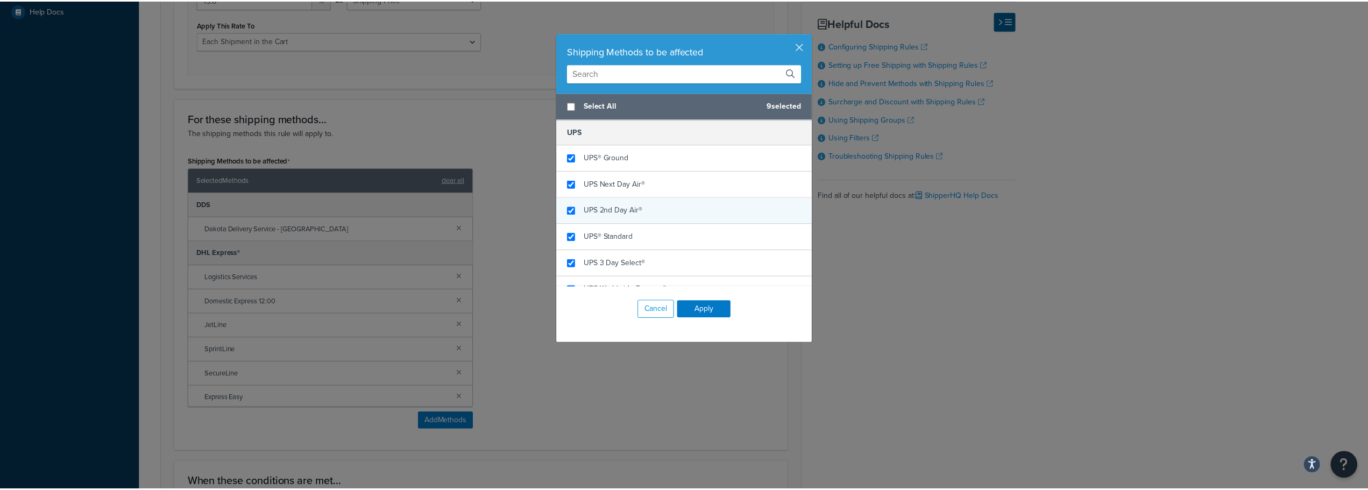
scroll to position [2635, 0]
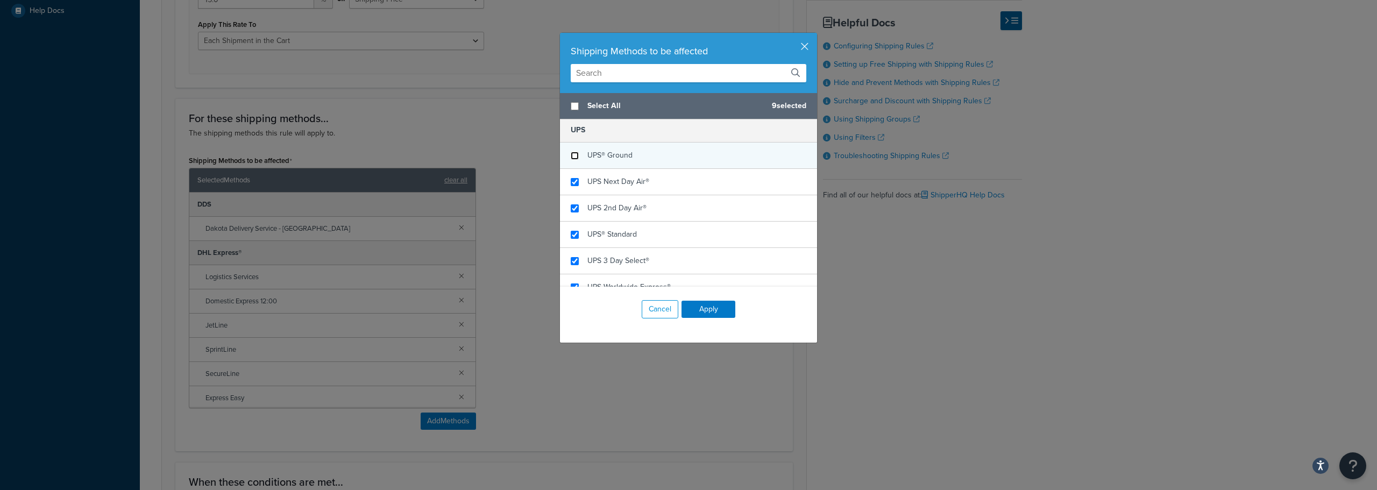
click at [572, 158] on input "checkbox" at bounding box center [575, 156] width 8 height 8
checkbox input "false"
click at [572, 183] on input "checkbox" at bounding box center [575, 182] width 8 height 8
checkbox input "false"
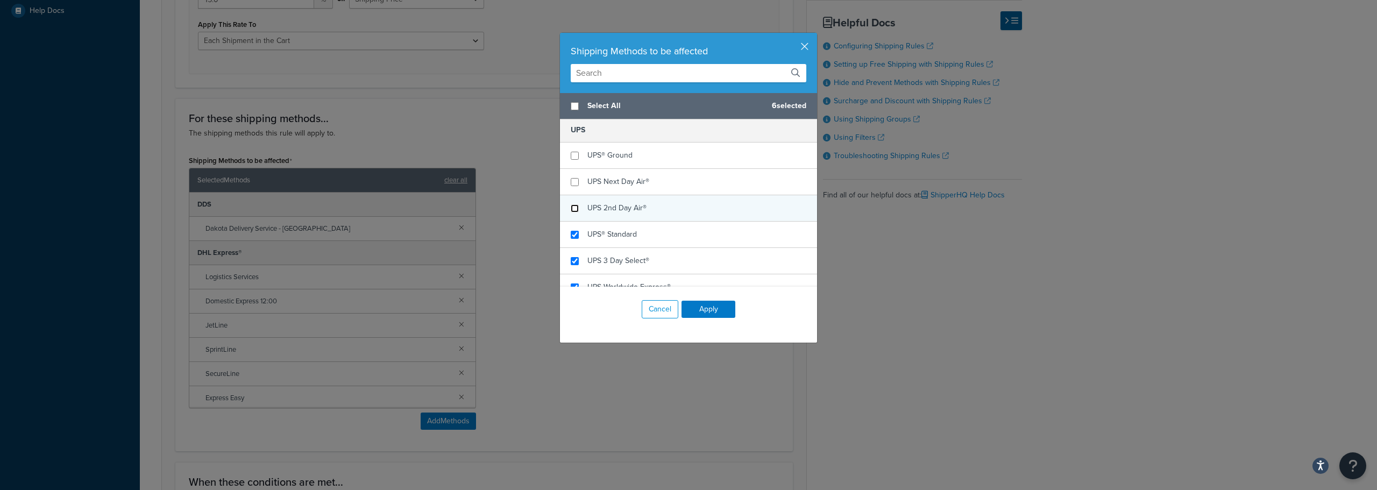
click at [573, 205] on input "checkbox" at bounding box center [575, 208] width 8 height 8
checkbox input "false"
click at [664, 311] on button "Cancel" at bounding box center [660, 309] width 37 height 18
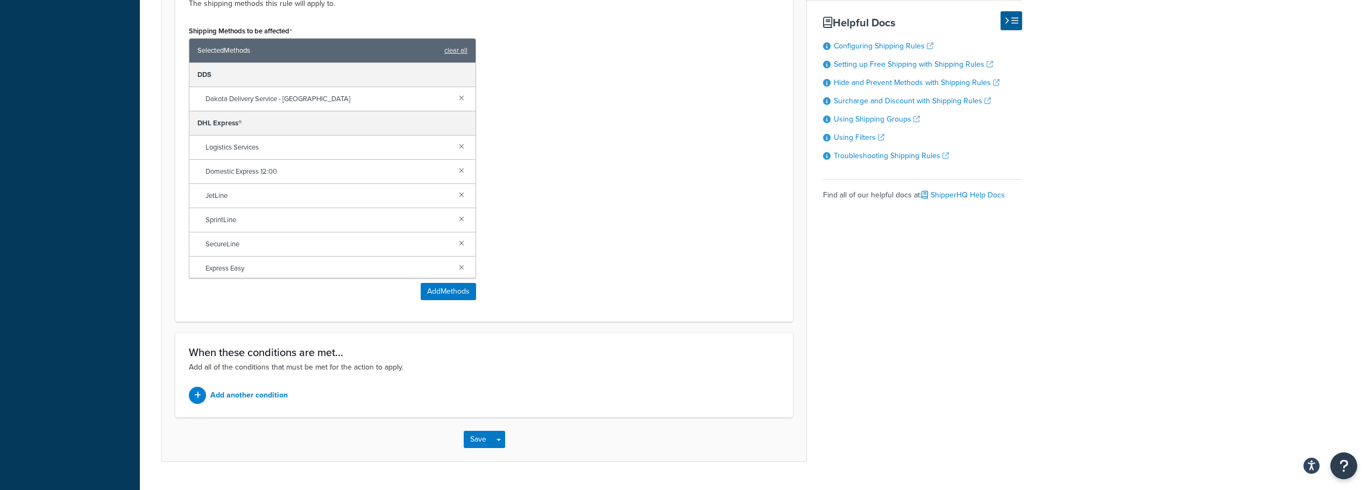
scroll to position [641, 0]
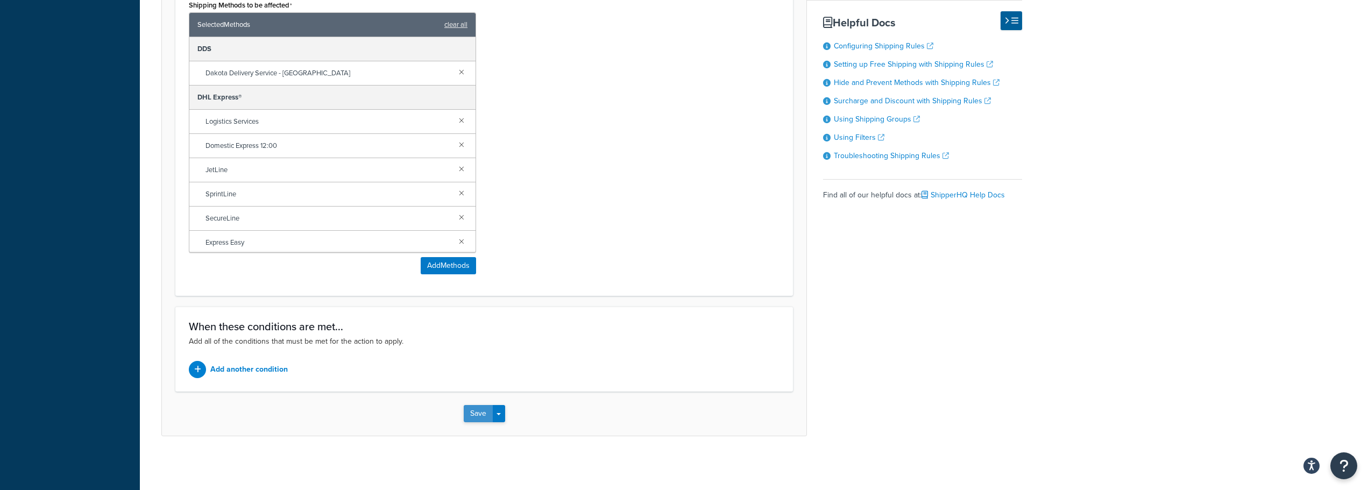
click at [486, 417] on button "Save" at bounding box center [478, 413] width 29 height 17
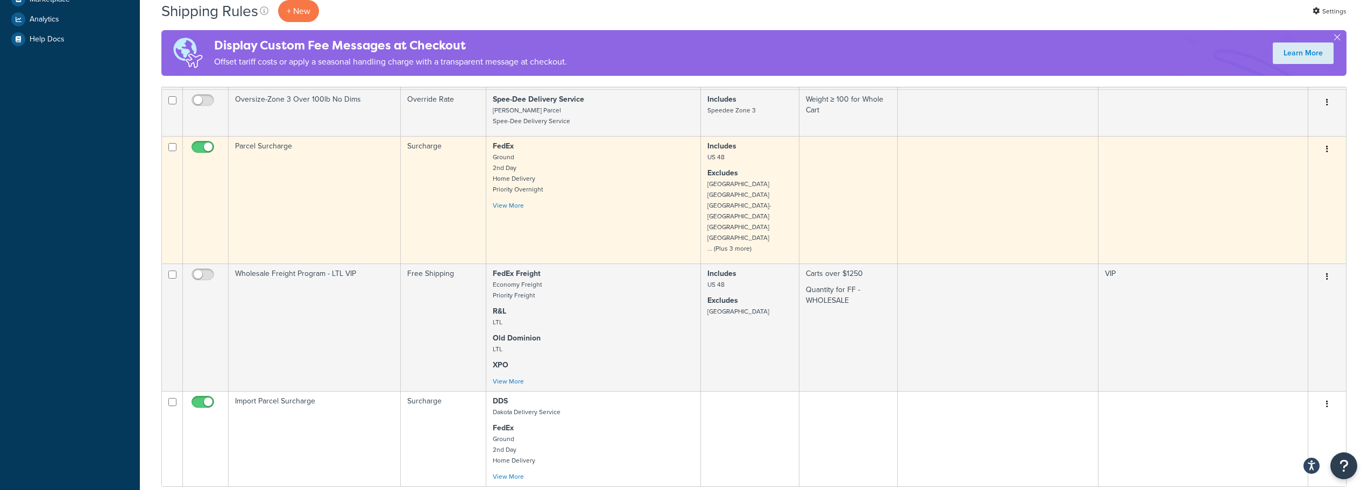
scroll to position [538, 0]
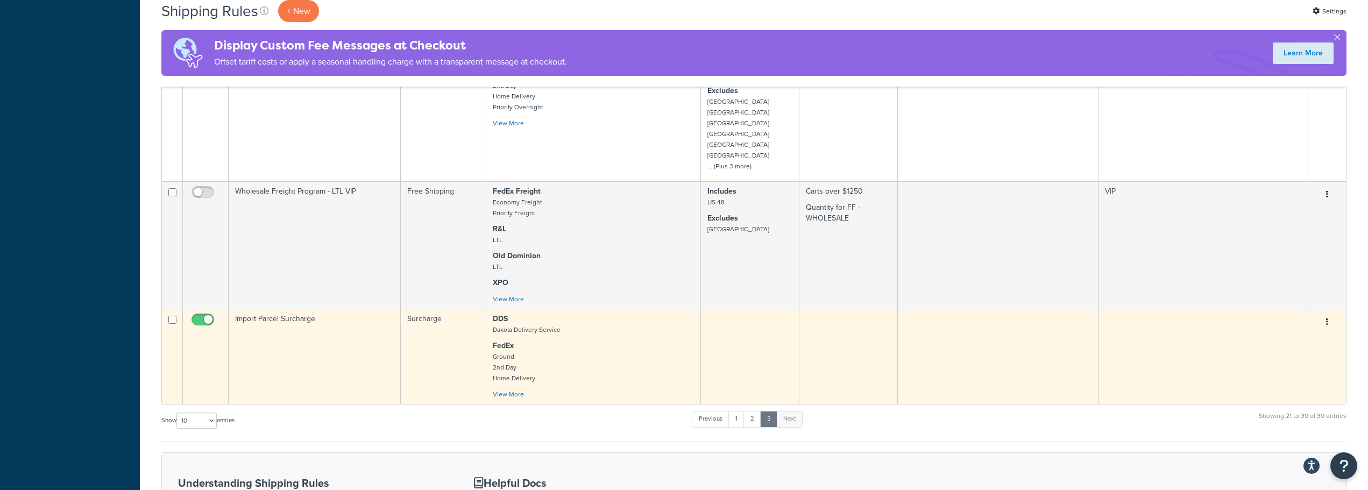
click at [194, 316] on input "checkbox" at bounding box center [204, 322] width 30 height 13
checkbox input "false"
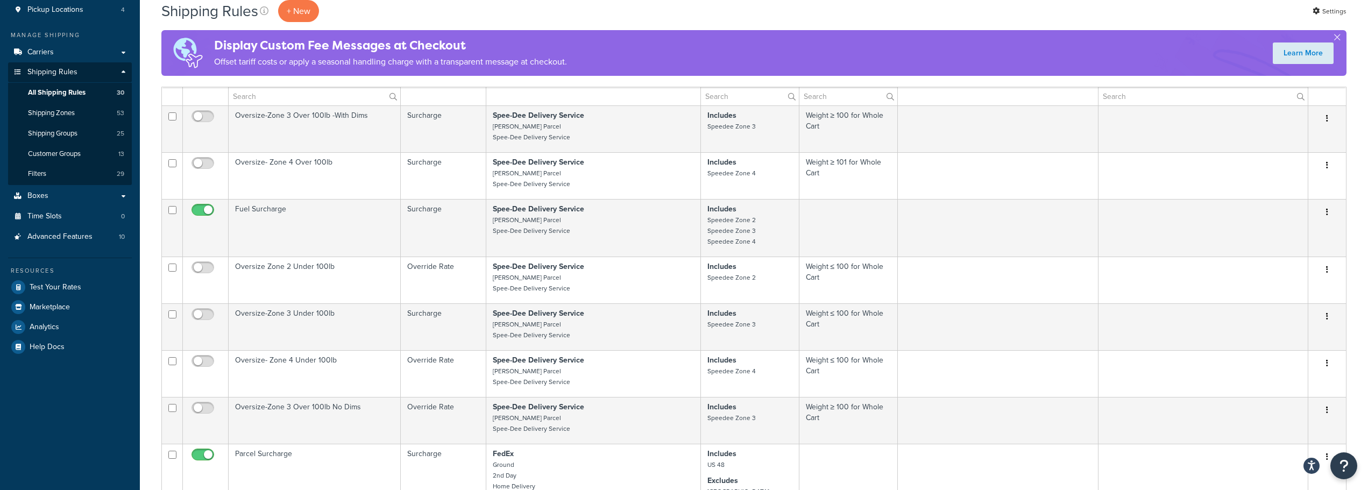
scroll to position [54, 0]
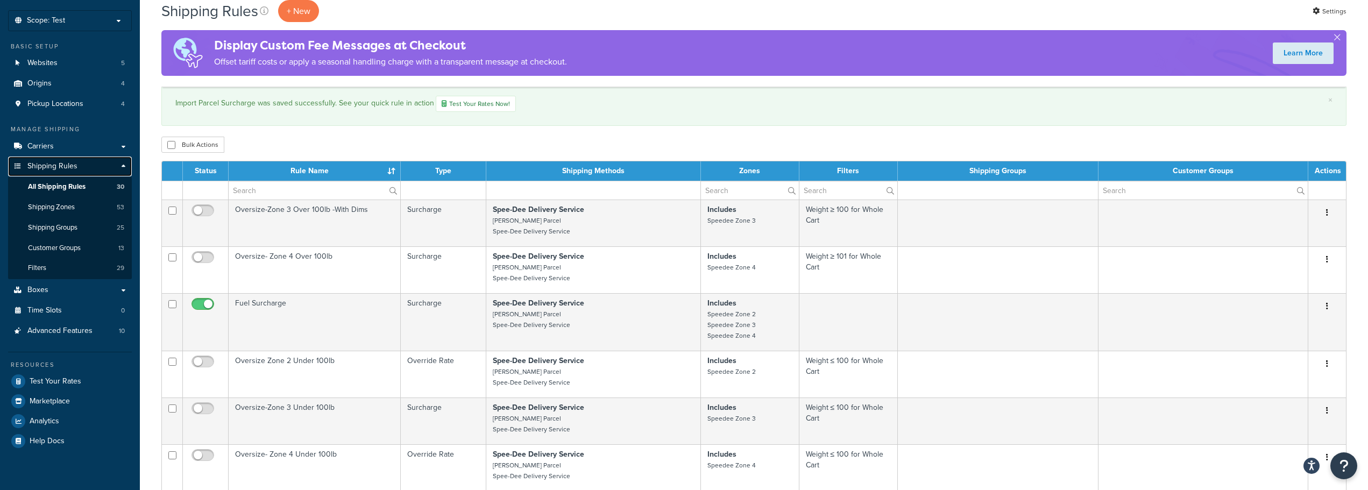
click at [53, 168] on span "Shipping Rules" at bounding box center [52, 166] width 50 height 9
